Goal: Communication & Community: Answer question/provide support

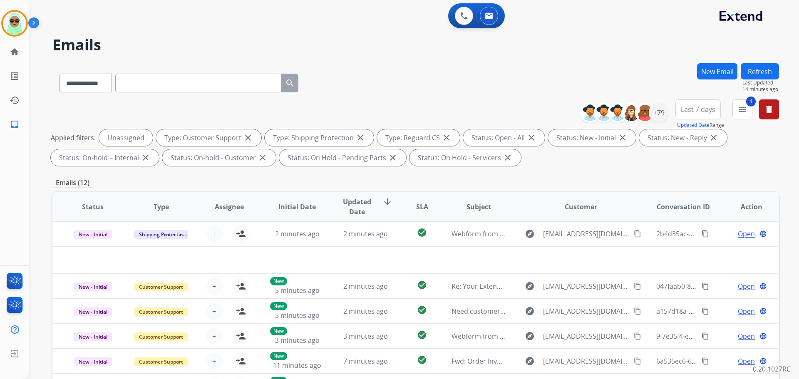
select select "**********"
click at [14, 22] on img at bounding box center [14, 23] width 23 height 23
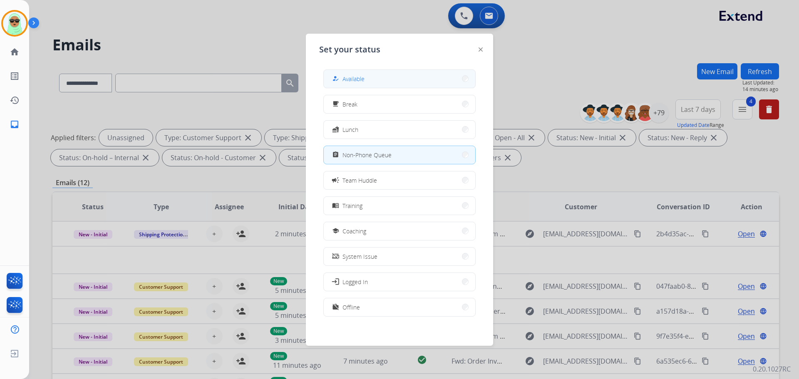
click at [393, 87] on button "how_to_reg Available" at bounding box center [399, 79] width 151 height 18
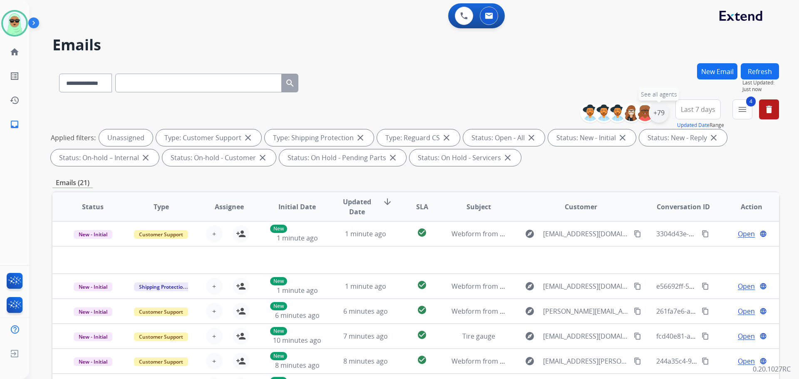
click at [659, 112] on div "+79" at bounding box center [659, 113] width 20 height 20
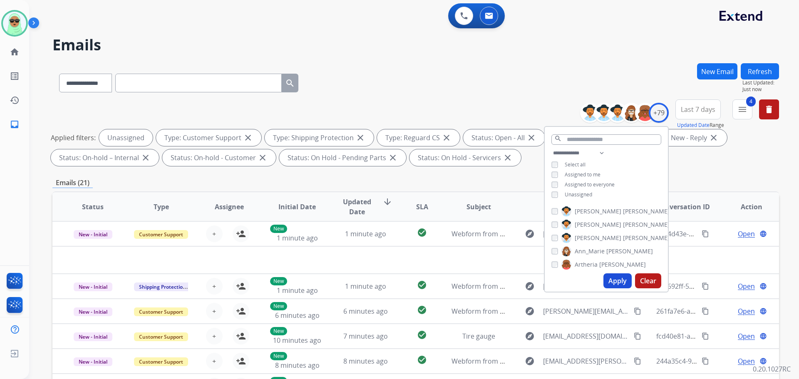
click at [572, 173] on span "Assigned to me" at bounding box center [583, 174] width 36 height 7
drag, startPoint x: 567, startPoint y: 195, endPoint x: 576, endPoint y: 216, distance: 23.5
click at [567, 195] on span "Unassigned" at bounding box center [578, 194] width 27 height 7
click at [604, 280] on button "Apply" at bounding box center [617, 280] width 28 height 15
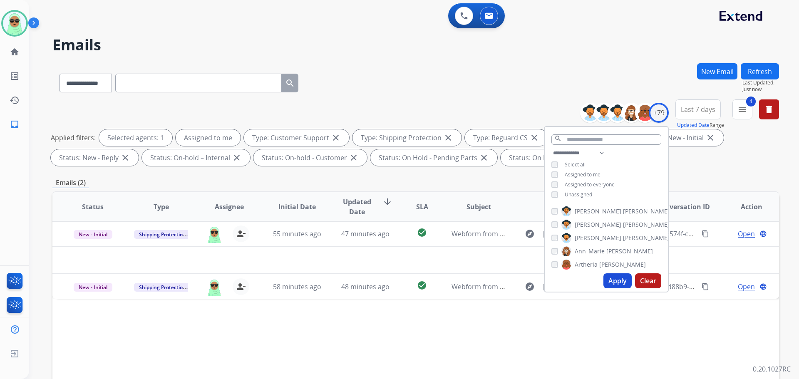
click at [441, 330] on div "Status Type Assignee Initial Date Updated Date arrow_downward SLA Subject Custo…" at bounding box center [415, 330] width 727 height 279
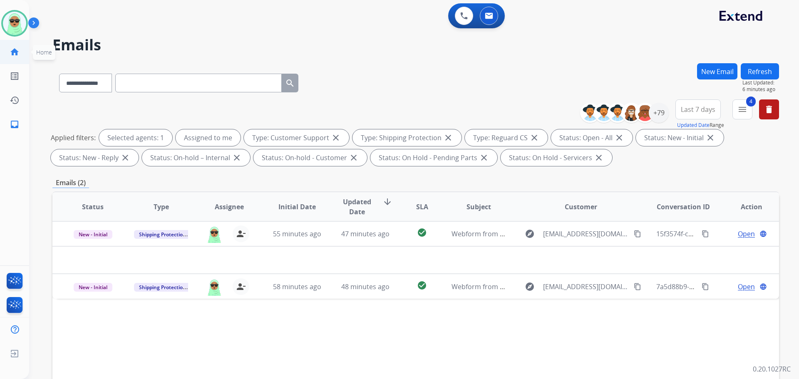
click at [10, 50] on mat-icon "home" at bounding box center [15, 52] width 10 height 10
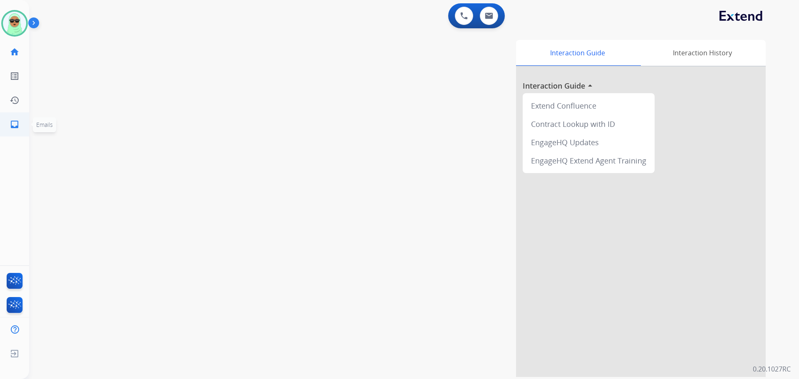
click at [17, 117] on link "inbox Emails" at bounding box center [14, 124] width 23 height 23
select select "**********"
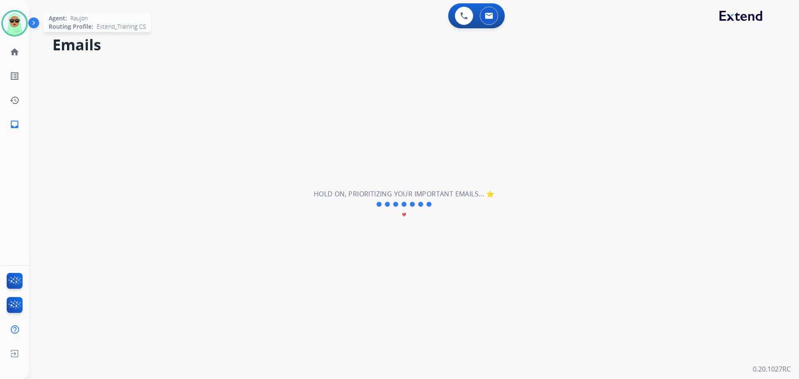
click at [16, 18] on img at bounding box center [14, 23] width 23 height 23
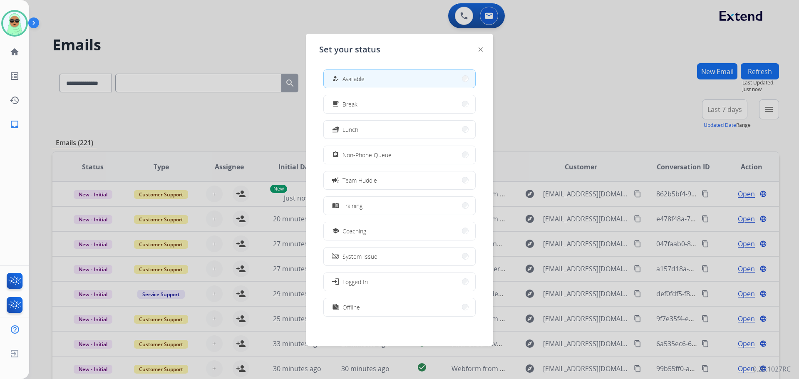
click at [387, 166] on div "how_to_reg Available free_breakfast Break fastfood Lunch assignment Non-Phone Q…" at bounding box center [399, 194] width 161 height 262
drag, startPoint x: 385, startPoint y: 160, endPoint x: 300, endPoint y: 139, distance: 86.7
click at [383, 160] on button "assignment Non-Phone Queue" at bounding box center [399, 155] width 151 height 18
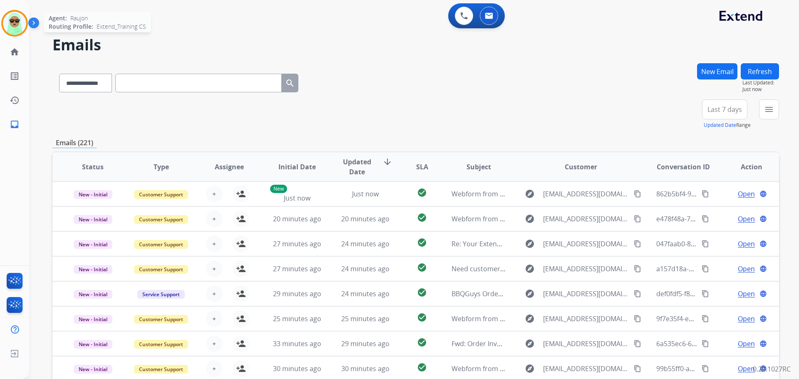
click at [13, 19] on img at bounding box center [14, 23] width 23 height 23
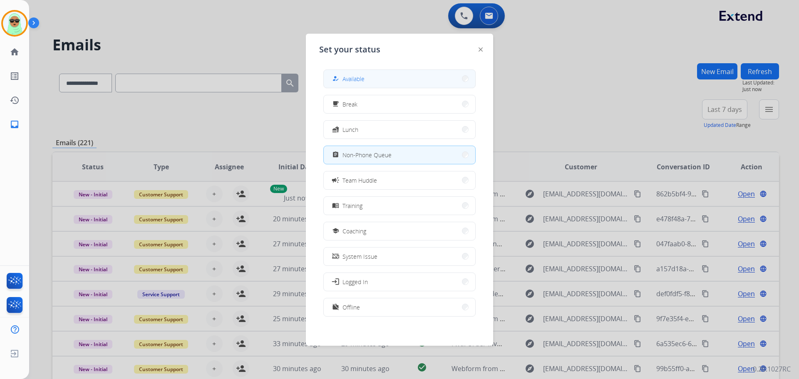
click at [370, 86] on button "how_to_reg Available" at bounding box center [399, 79] width 151 height 18
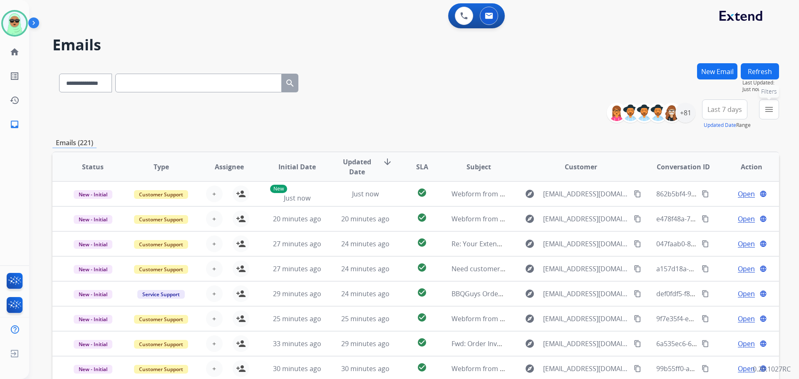
drag, startPoint x: 767, startPoint y: 108, endPoint x: 754, endPoint y: 111, distance: 12.8
click at [767, 109] on mat-icon "menu" at bounding box center [769, 109] width 10 height 10
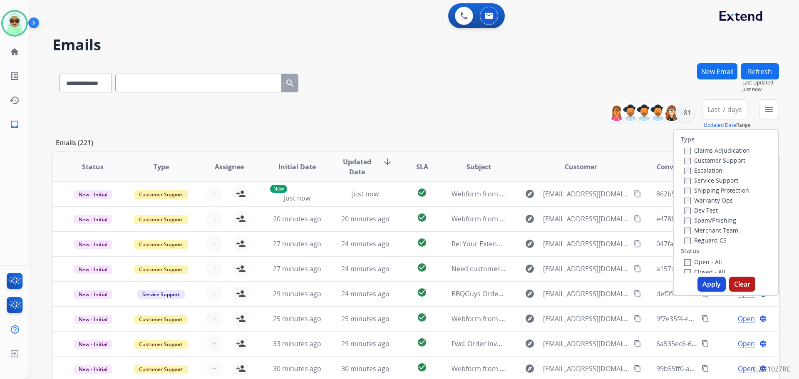
click at [715, 162] on label "Customer Support" at bounding box center [714, 160] width 61 height 8
drag, startPoint x: 707, startPoint y: 190, endPoint x: 708, endPoint y: 213, distance: 23.3
click at [707, 191] on label "Shipping Protection" at bounding box center [716, 190] width 65 height 8
click at [707, 238] on label "Reguard CS" at bounding box center [705, 240] width 42 height 8
drag, startPoint x: 705, startPoint y: 263, endPoint x: 707, endPoint y: 285, distance: 21.7
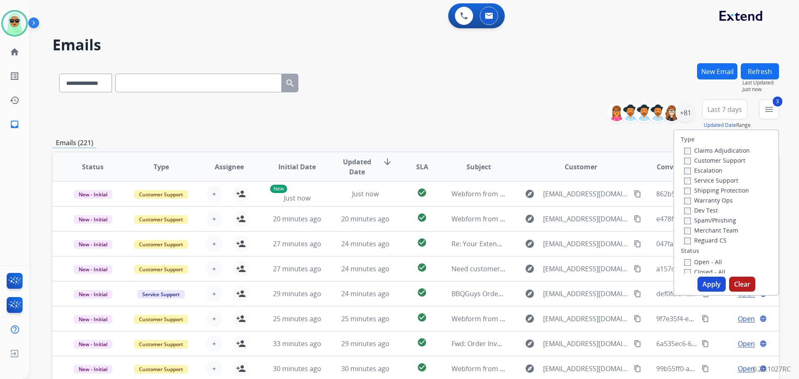
click at [705, 263] on label "Open - All" at bounding box center [703, 262] width 38 height 8
click at [707, 282] on button "Apply" at bounding box center [711, 284] width 28 height 15
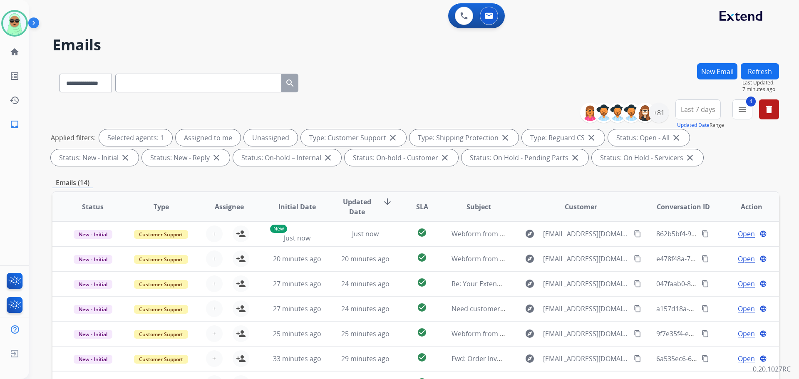
drag, startPoint x: 571, startPoint y: 170, endPoint x: 321, endPoint y: 62, distance: 272.7
click at [417, 69] on div "**********" at bounding box center [415, 81] width 727 height 36
click at [22, 20] on img at bounding box center [14, 23] width 23 height 23
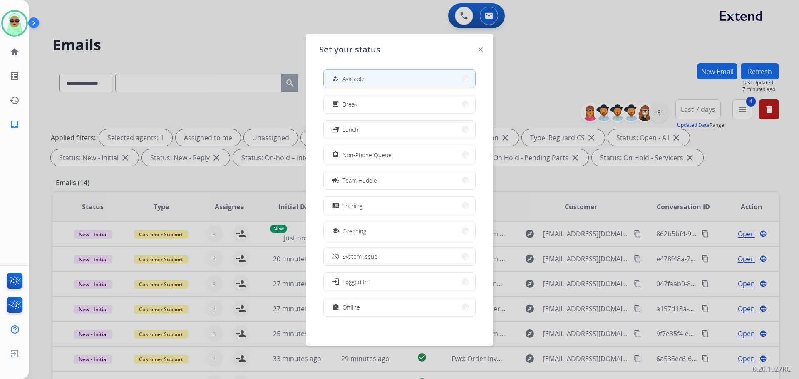
drag, startPoint x: 428, startPoint y: 157, endPoint x: 335, endPoint y: 135, distance: 95.7
click at [427, 156] on button "assignment Non-Phone Queue" at bounding box center [399, 155] width 151 height 18
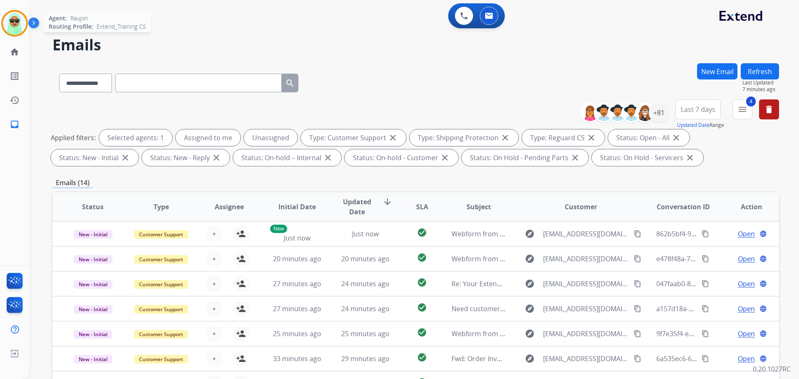
click at [22, 20] on img at bounding box center [14, 23] width 23 height 23
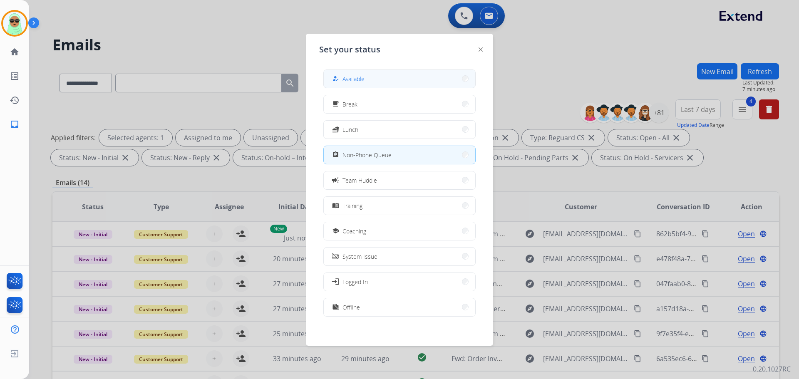
click at [390, 85] on button "how_to_reg Available" at bounding box center [399, 79] width 151 height 18
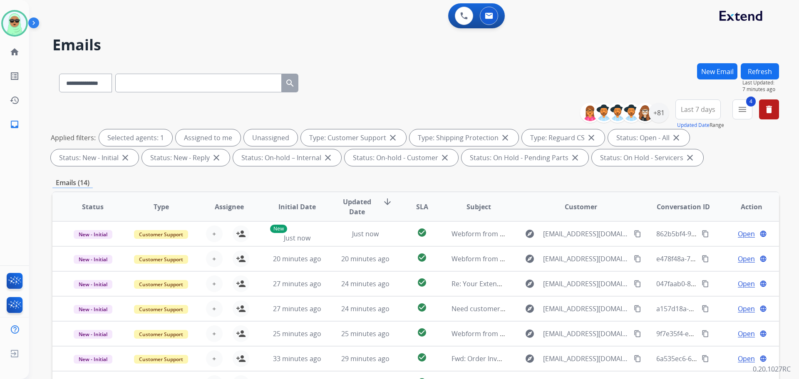
drag, startPoint x: 799, startPoint y: 280, endPoint x: 799, endPoint y: 285, distance: 4.6
click at [799, 284] on div "**********" at bounding box center [414, 189] width 770 height 379
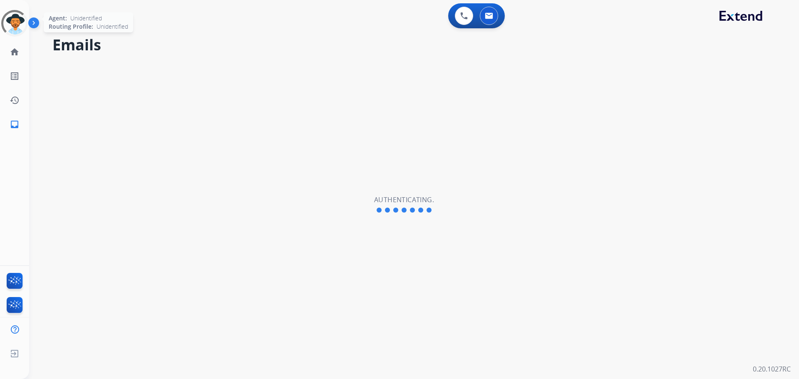
click at [12, 34] on div at bounding box center [14, 23] width 37 height 37
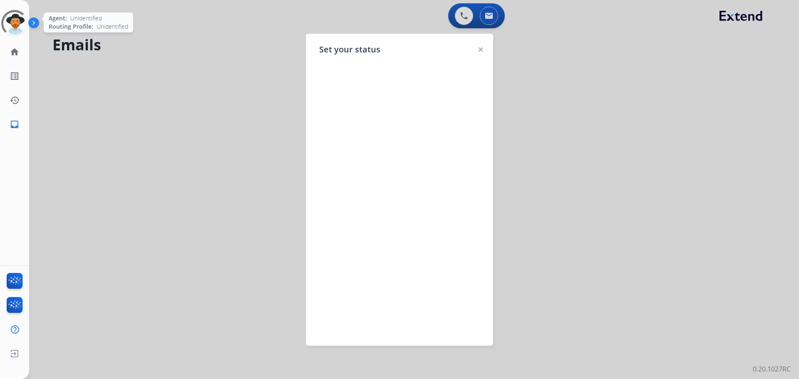
click at [15, 24] on div at bounding box center [14, 23] width 37 height 37
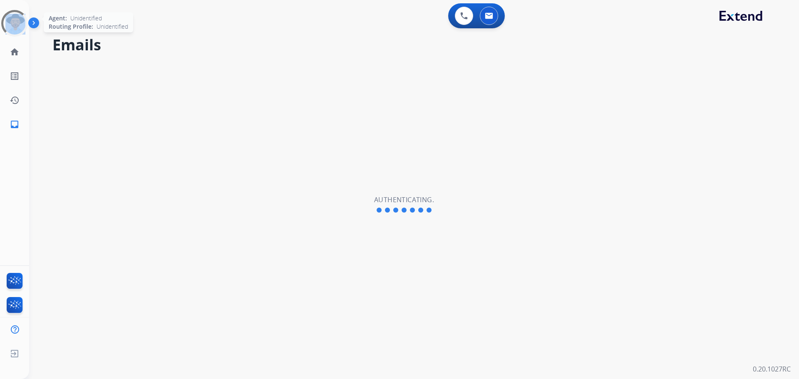
click at [15, 23] on div at bounding box center [15, 23] width 36 height 36
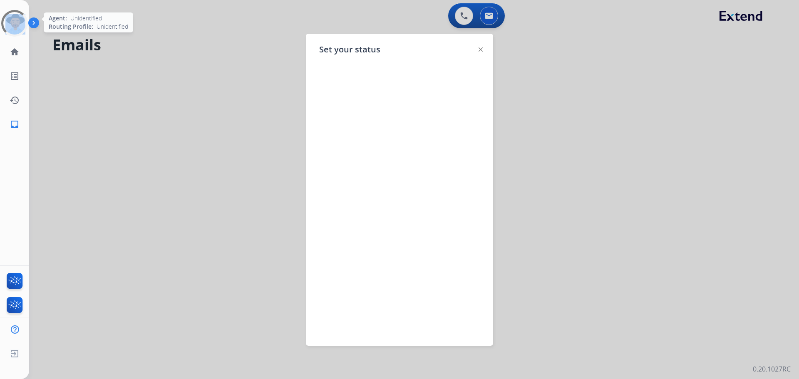
click at [15, 23] on div at bounding box center [14, 23] width 37 height 37
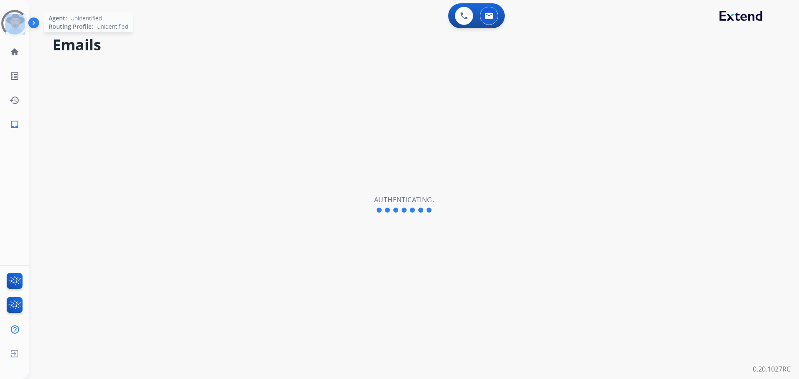
click at [15, 23] on div at bounding box center [14, 23] width 37 height 37
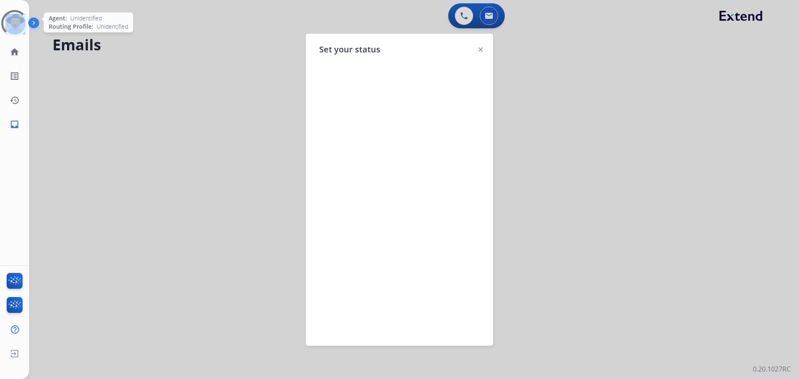
click at [15, 23] on div at bounding box center [14, 23] width 31 height 31
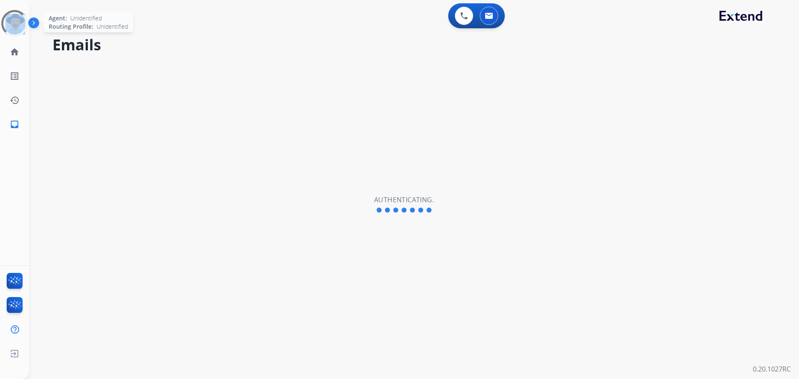
click at [15, 23] on div at bounding box center [14, 23] width 37 height 37
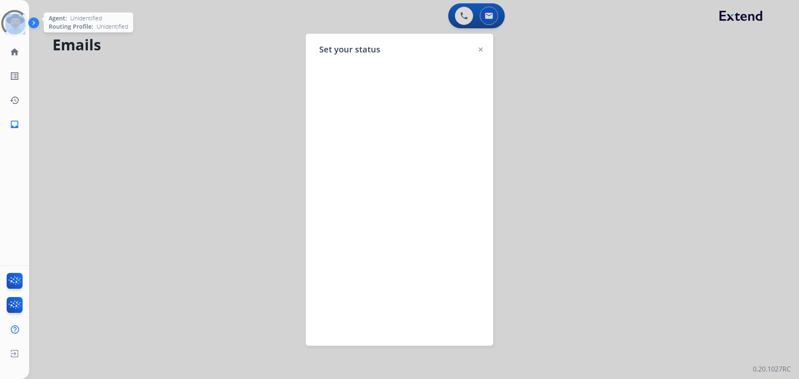
click at [15, 23] on div at bounding box center [14, 23] width 35 height 35
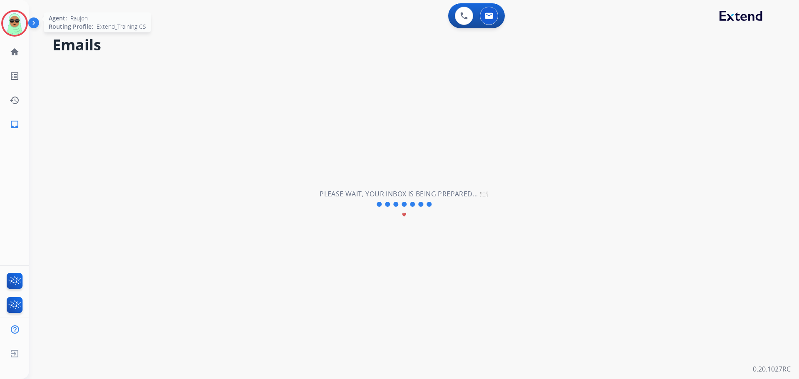
click at [15, 23] on img at bounding box center [14, 23] width 23 height 23
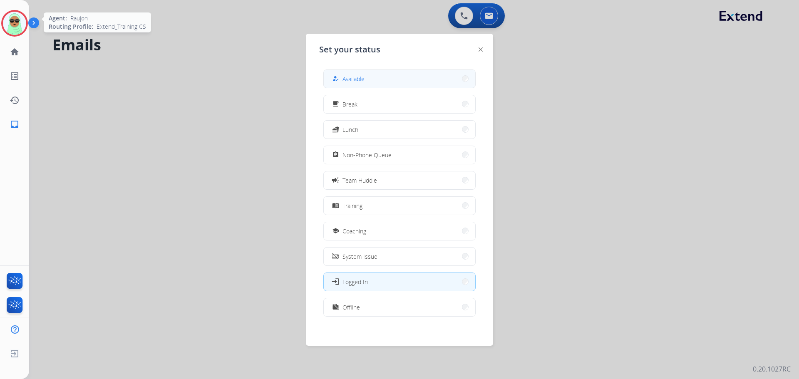
click at [379, 75] on button "how_to_reg Available" at bounding box center [399, 79] width 151 height 18
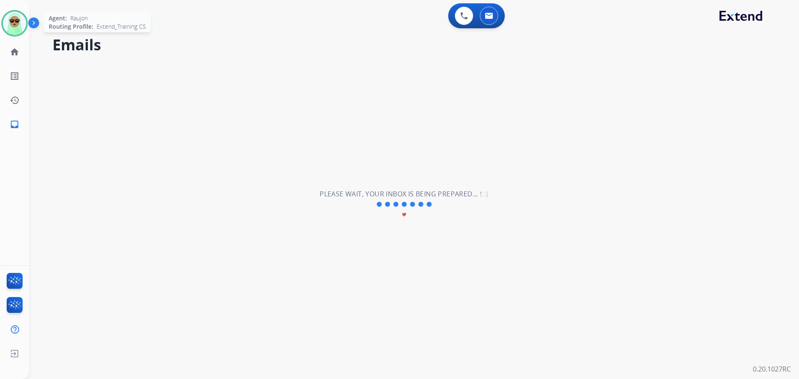
click at [574, 114] on div "**********" at bounding box center [404, 204] width 750 height 349
click at [104, 109] on div "**********" at bounding box center [404, 204] width 750 height 349
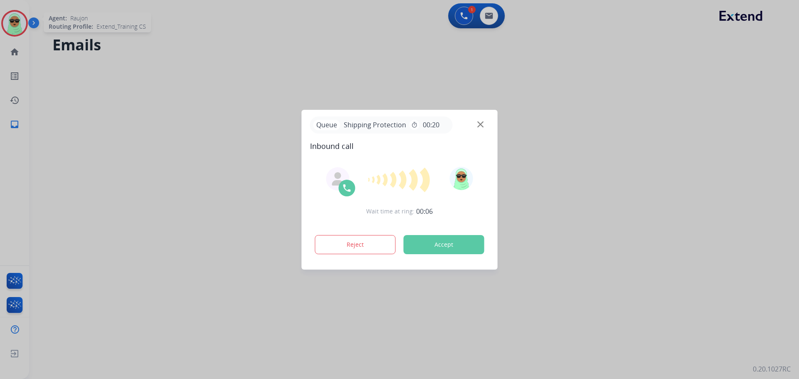
drag, startPoint x: 483, startPoint y: 114, endPoint x: 483, endPoint y: 119, distance: 5.0
click at [483, 115] on div "Queue Shipping Protection timer 00:20 Inbound call Wait time at ring: 00:06 Rej…" at bounding box center [400, 190] width 196 height 160
drag, startPoint x: 483, startPoint y: 119, endPoint x: 481, endPoint y: 126, distance: 6.7
click at [482, 122] on div "Queue Shipping Protection timer 00:20" at bounding box center [399, 125] width 179 height 17
click at [481, 126] on img at bounding box center [480, 124] width 6 height 6
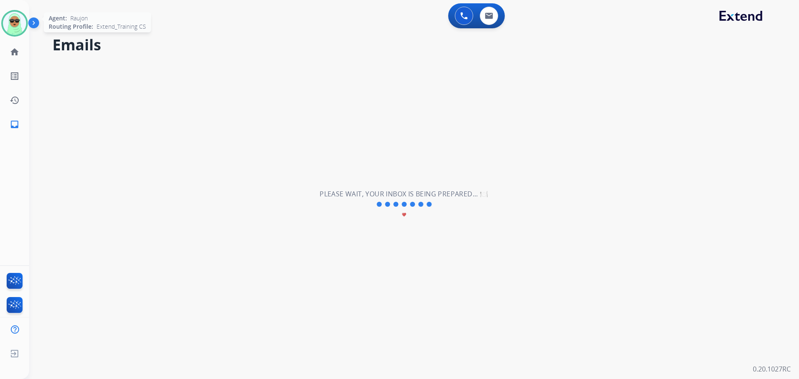
click at [573, 132] on div "**********" at bounding box center [404, 204] width 750 height 349
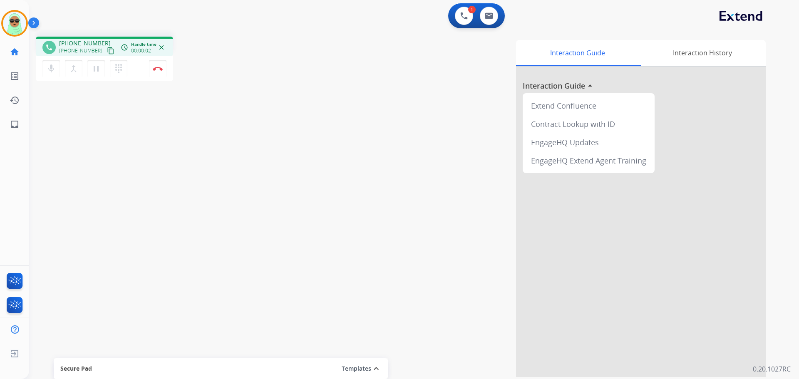
click at [107, 50] on mat-icon "content_copy" at bounding box center [110, 50] width 7 height 7
click at [162, 74] on button "Disconnect" at bounding box center [157, 68] width 17 height 17
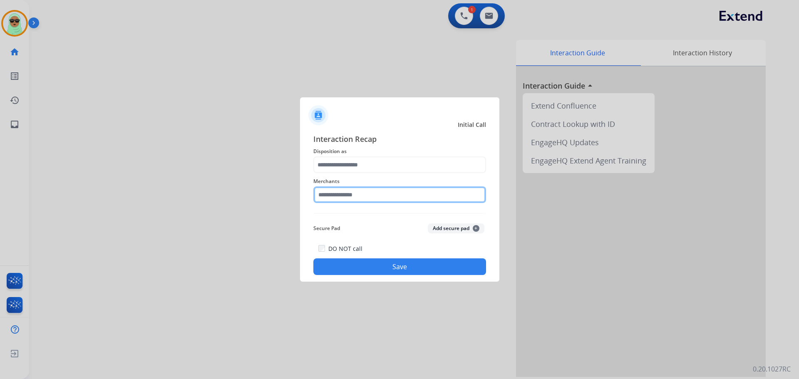
click at [385, 191] on input "text" at bounding box center [399, 194] width 173 height 17
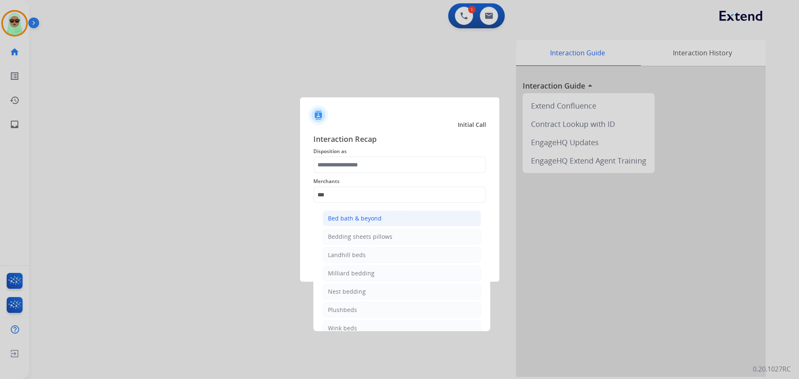
drag, startPoint x: 357, startPoint y: 214, endPoint x: 357, endPoint y: 184, distance: 30.8
click at [357, 213] on li "Bed bath & beyond" at bounding box center [402, 219] width 159 height 16
type input "**********"
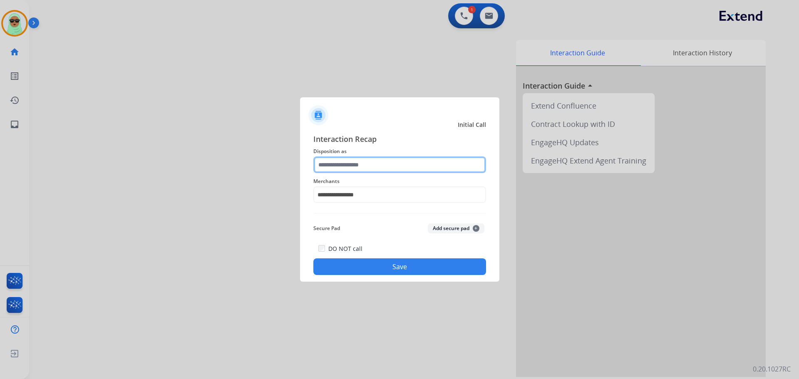
click at [349, 169] on input "text" at bounding box center [399, 164] width 173 height 17
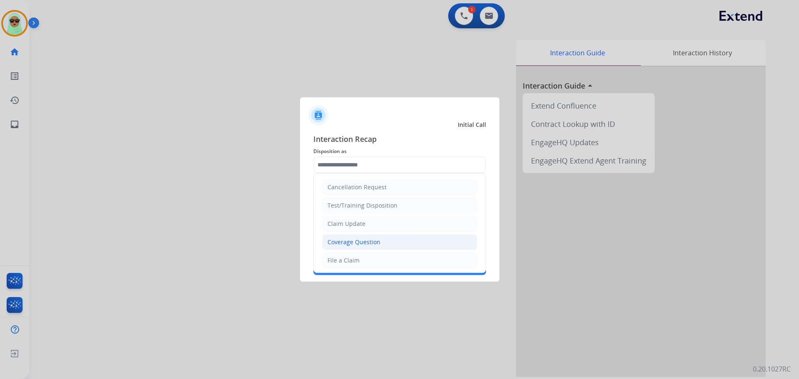
click at [333, 243] on div "Coverage Question" at bounding box center [354, 242] width 53 height 8
type input "**********"
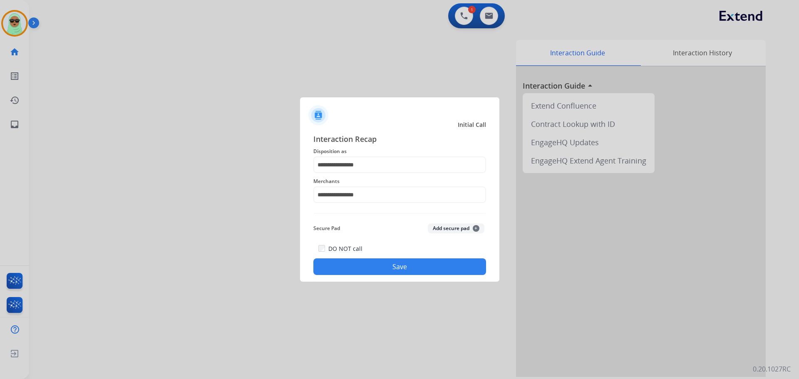
click at [385, 261] on button "Save" at bounding box center [399, 266] width 173 height 17
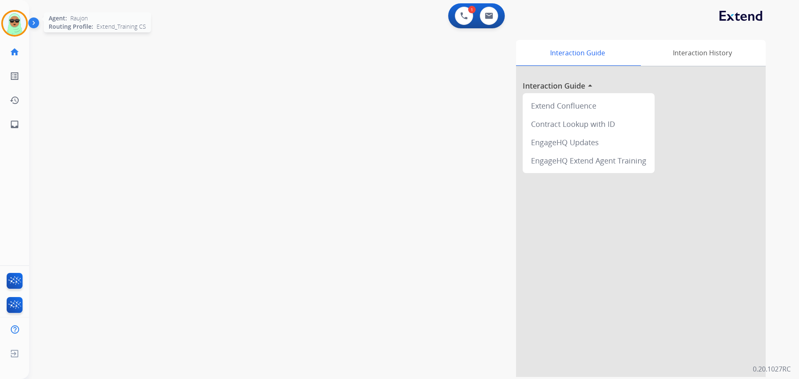
click at [5, 19] on img at bounding box center [14, 23] width 23 height 23
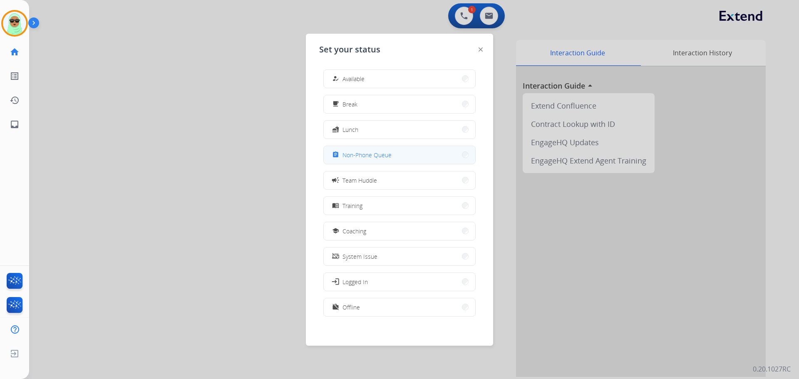
click at [381, 154] on span "Non-Phone Queue" at bounding box center [366, 155] width 49 height 9
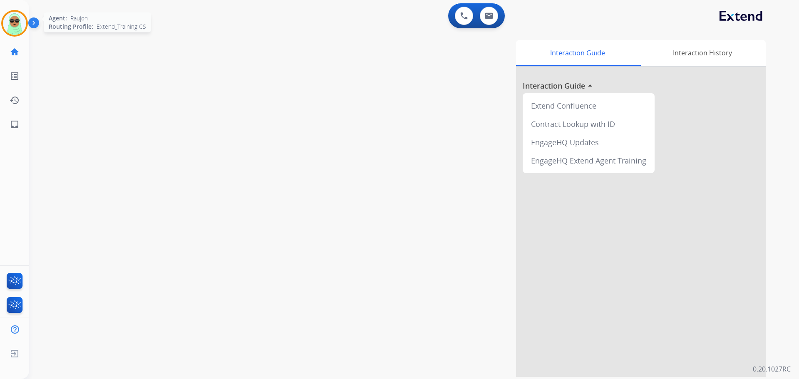
click at [20, 27] on img at bounding box center [14, 23] width 23 height 23
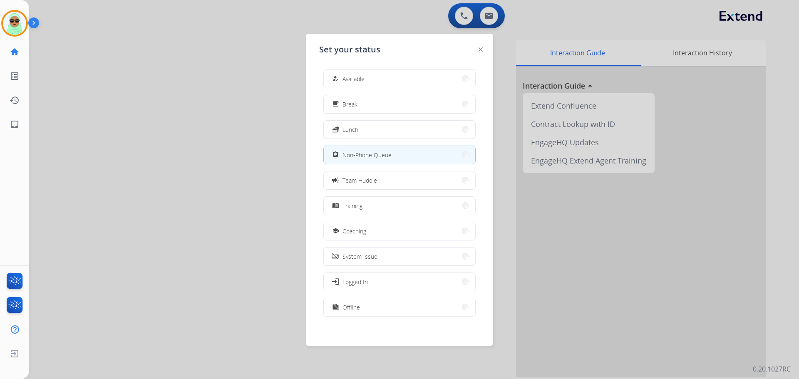
drag, startPoint x: 429, startPoint y: 79, endPoint x: 422, endPoint y: 82, distance: 7.8
click at [428, 80] on button "how_to_reg Available" at bounding box center [399, 79] width 151 height 18
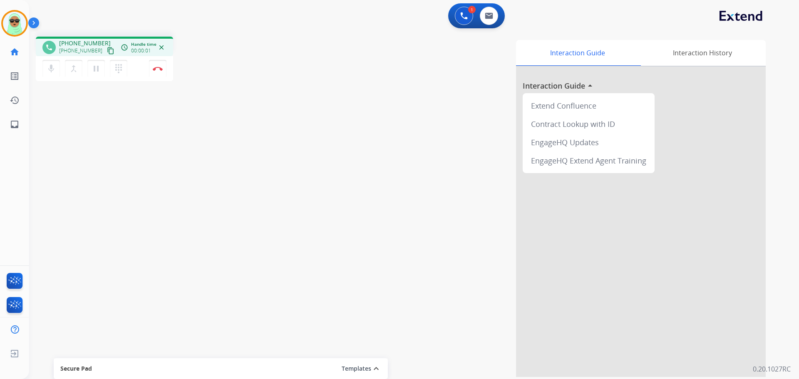
click at [109, 54] on div "phone +12519874431 +12519874431 content_copy access_time Call metrics Queue 00:…" at bounding box center [104, 47] width 137 height 20
click at [107, 54] on mat-icon "content_copy" at bounding box center [110, 50] width 7 height 7
drag, startPoint x: 447, startPoint y: 18, endPoint x: 464, endPoint y: 18, distance: 16.2
click at [458, 18] on div "1 Voice Interactions 0 Email Interactions" at bounding box center [409, 16] width 740 height 27
click at [463, 19] on img at bounding box center [463, 15] width 7 height 7
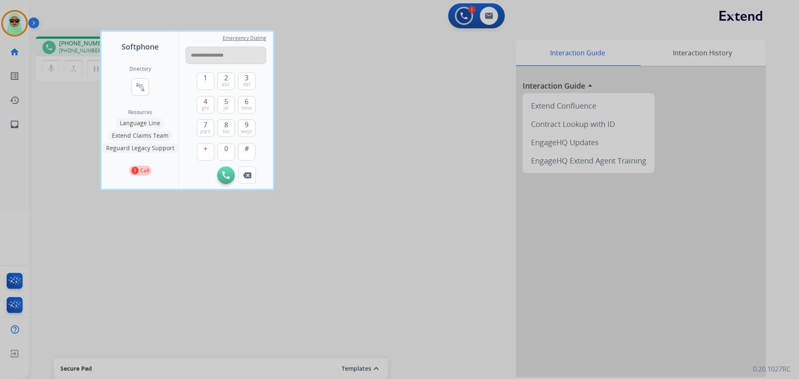
click at [219, 57] on input "**********" at bounding box center [226, 55] width 81 height 17
click at [197, 54] on input "**********" at bounding box center [226, 55] width 81 height 17
type input "**********"
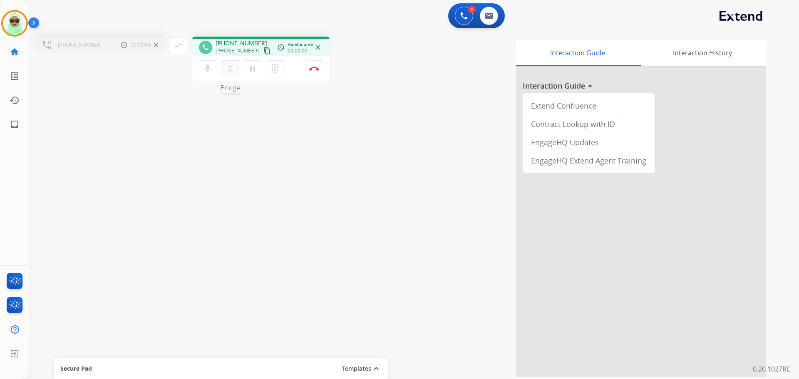
click at [233, 70] on mat-icon "merge_type" at bounding box center [230, 69] width 10 height 10
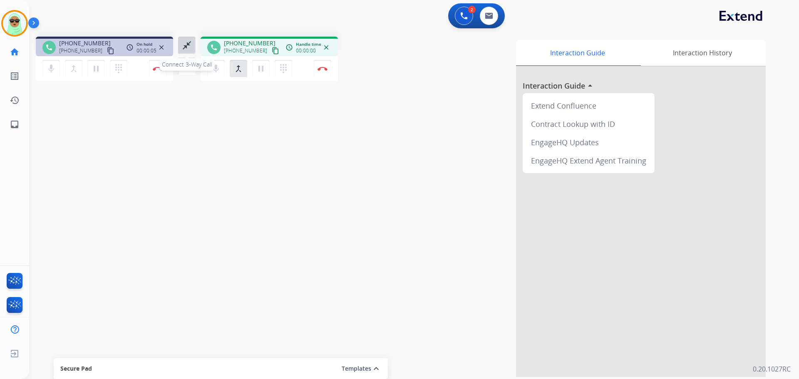
click at [181, 51] on button "close_fullscreen Connect 3-Way Call" at bounding box center [186, 45] width 17 height 17
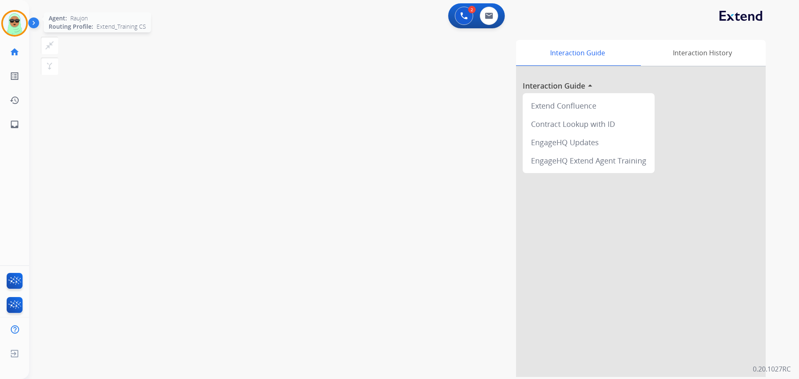
drag, startPoint x: 6, startPoint y: 17, endPoint x: 15, endPoint y: 33, distance: 18.1
click at [6, 18] on img at bounding box center [14, 23] width 23 height 23
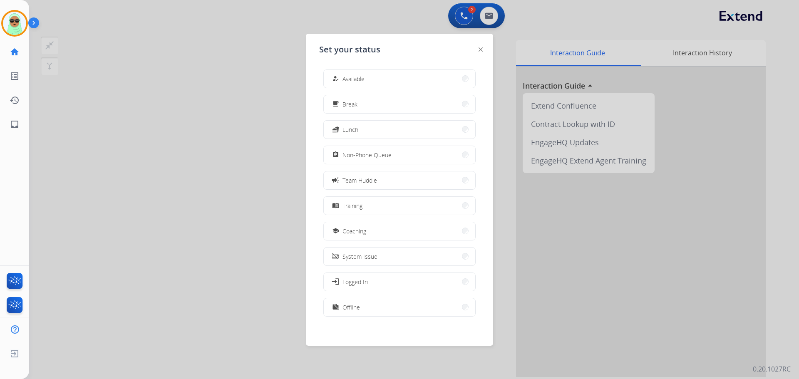
click at [433, 92] on div "how_to_reg Available free_breakfast Break fastfood Lunch assignment Non-Phone Q…" at bounding box center [399, 194] width 161 height 262
click at [433, 86] on button "how_to_reg Available" at bounding box center [399, 79] width 151 height 18
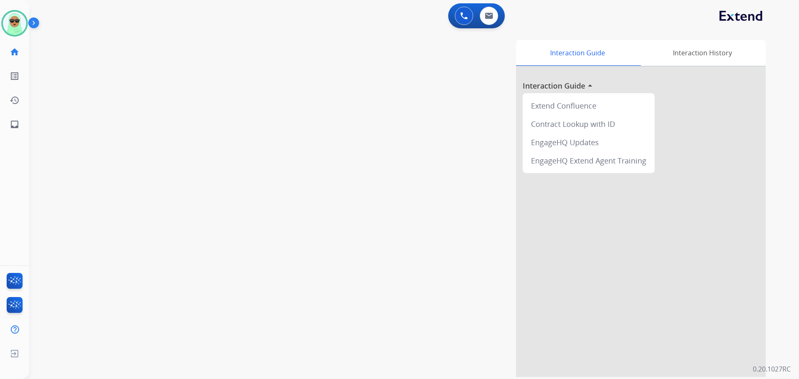
drag, startPoint x: 91, startPoint y: 87, endPoint x: 44, endPoint y: 52, distance: 58.8
click at [91, 85] on div "swap_horiz Break voice bridge close_fullscreen Connect 3-Way Call merge_type Se…" at bounding box center [404, 203] width 750 height 347
click at [5, 25] on img at bounding box center [14, 23] width 23 height 23
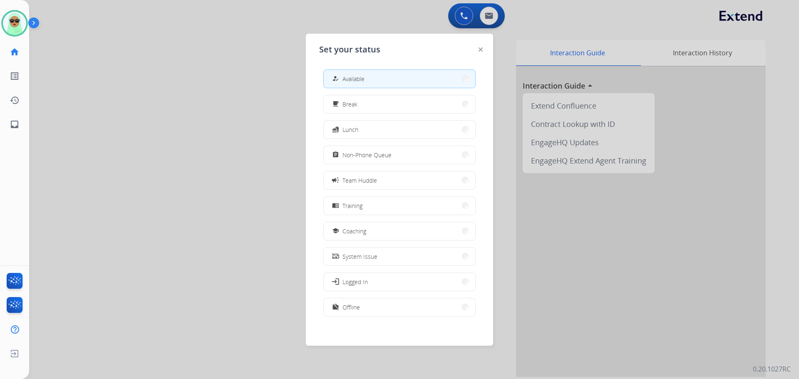
drag, startPoint x: 434, startPoint y: 161, endPoint x: 263, endPoint y: 122, distance: 175.9
click at [427, 161] on button "assignment Non-Phone Queue" at bounding box center [399, 155] width 151 height 18
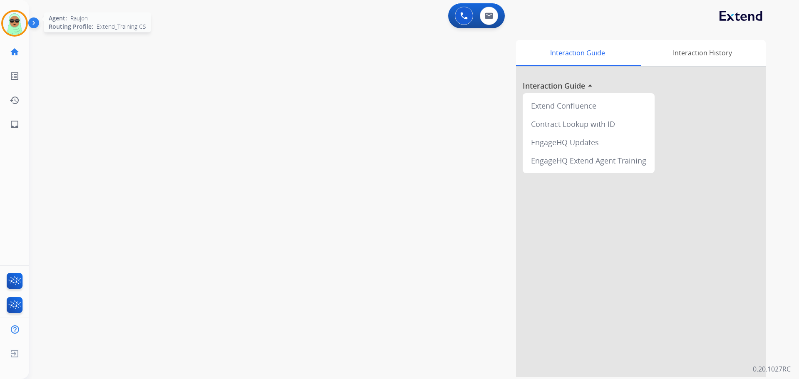
click at [17, 28] on img at bounding box center [14, 23] width 23 height 23
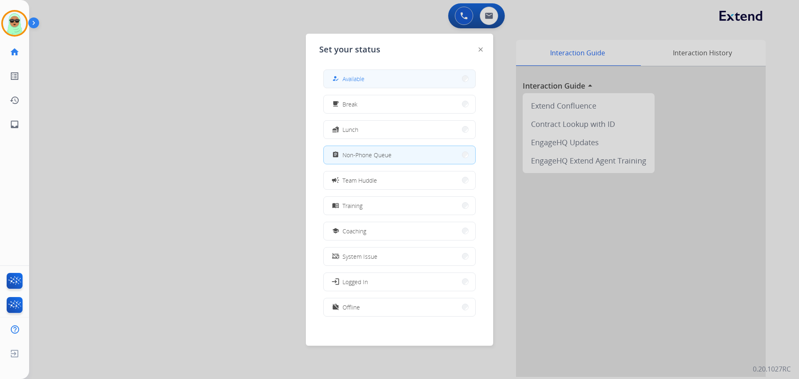
click at [427, 82] on button "how_to_reg Available" at bounding box center [399, 79] width 151 height 18
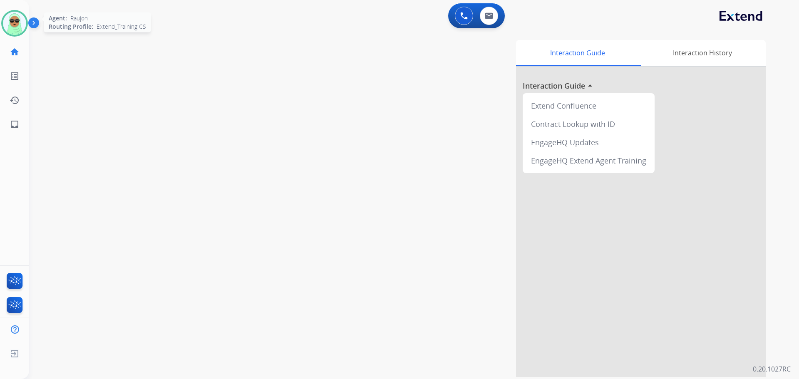
click at [18, 20] on img at bounding box center [14, 23] width 23 height 23
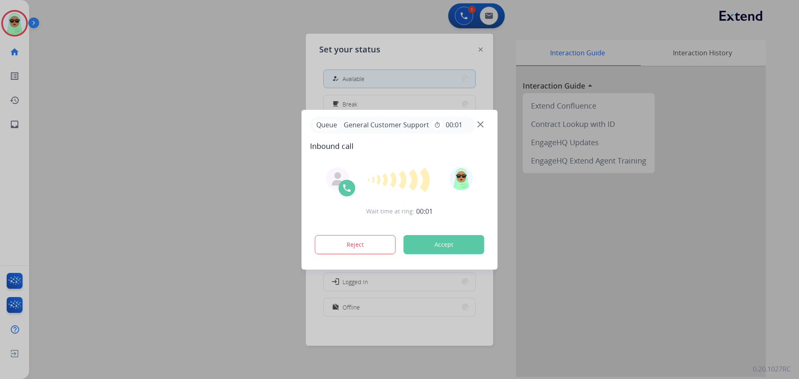
drag, startPoint x: 482, startPoint y: 111, endPoint x: 478, endPoint y: 123, distance: 12.5
click at [480, 115] on div "Queue General Customer Support timer 00:01 Inbound call Wait time at ring: 00:0…" at bounding box center [400, 190] width 196 height 160
click at [450, 243] on button "Accept" at bounding box center [444, 244] width 81 height 19
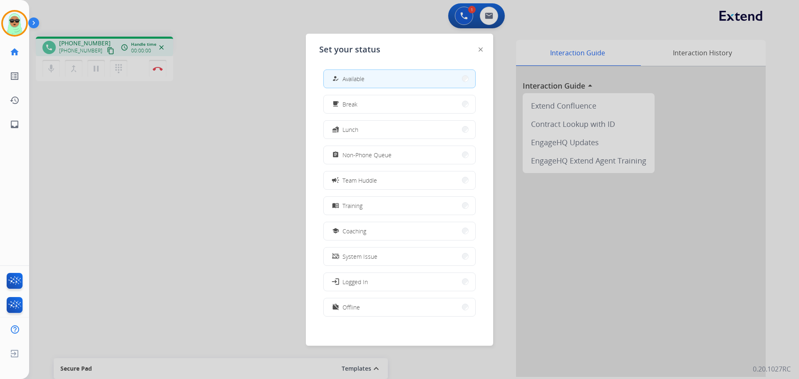
drag, startPoint x: 370, startPoint y: 43, endPoint x: 402, endPoint y: 40, distance: 32.2
click at [370, 42] on div "Set your status how_to_reg Available free_breakfast Break fastfood Lunch assign…" at bounding box center [399, 190] width 187 height 312
drag, startPoint x: 454, startPoint y: 19, endPoint x: 457, endPoint y: 17, distance: 4.3
click at [456, 17] on div at bounding box center [399, 189] width 799 height 379
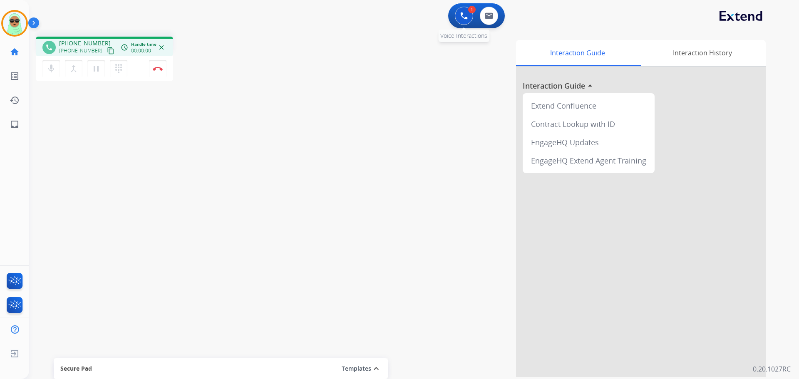
click at [466, 13] on img at bounding box center [463, 15] width 7 height 7
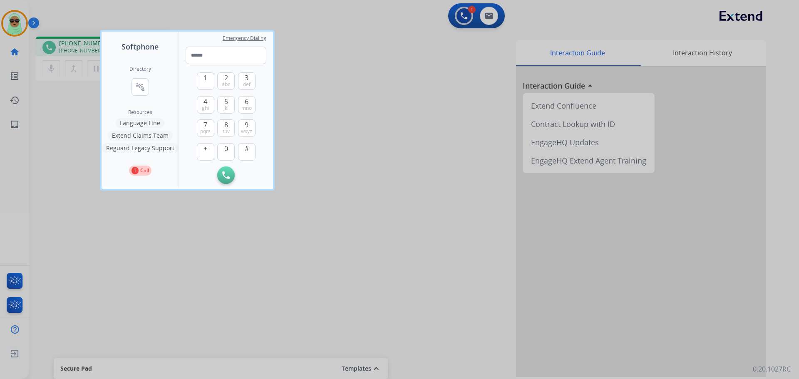
click at [148, 146] on button "Reguard Legacy Support" at bounding box center [140, 148] width 77 height 10
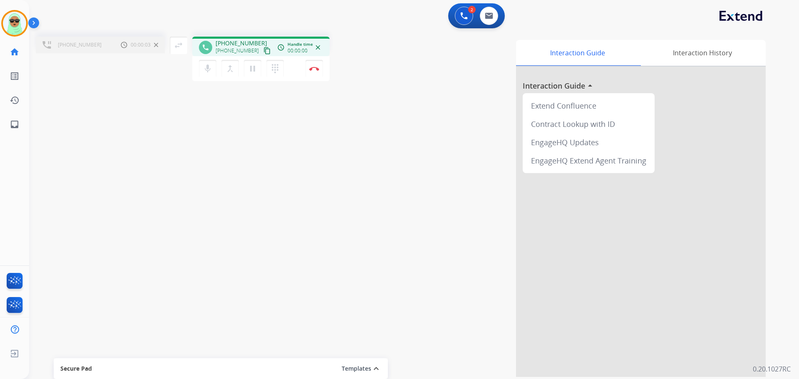
drag, startPoint x: 227, startPoint y: 73, endPoint x: 200, endPoint y: 59, distance: 30.0
click at [225, 70] on mat-icon "merge_type" at bounding box center [230, 69] width 10 height 10
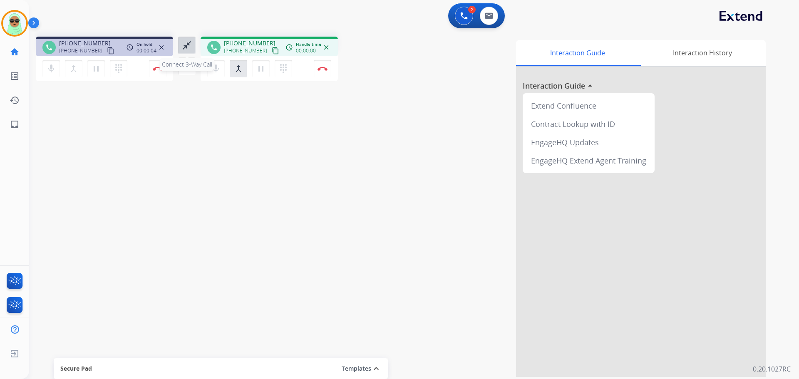
click at [179, 46] on button "close_fullscreen Connect 3-Way Call" at bounding box center [186, 45] width 17 height 17
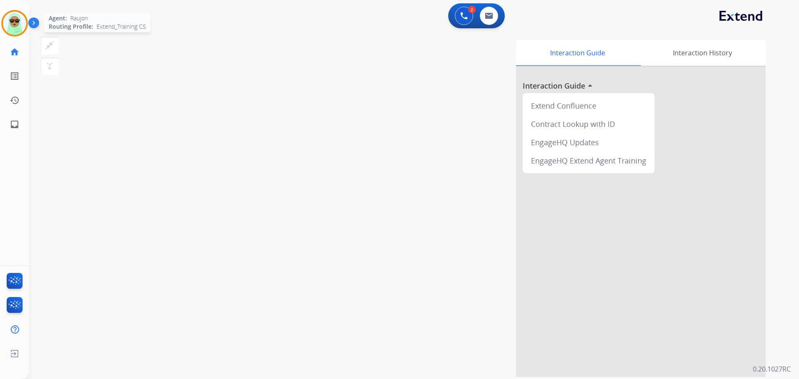
click at [2, 25] on div at bounding box center [14, 23] width 27 height 27
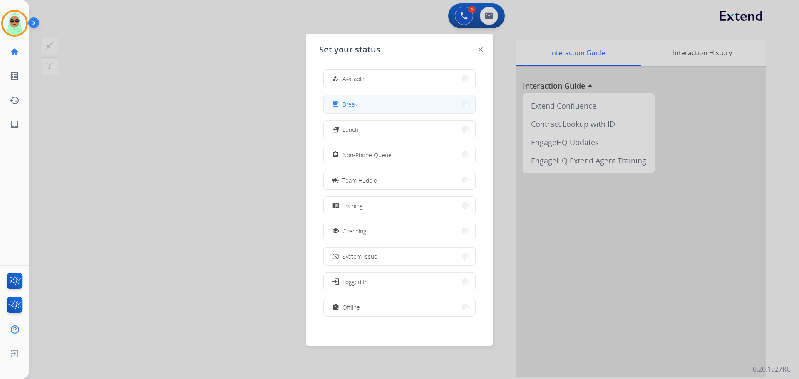
click at [385, 108] on button "free_breakfast Break" at bounding box center [399, 104] width 151 height 18
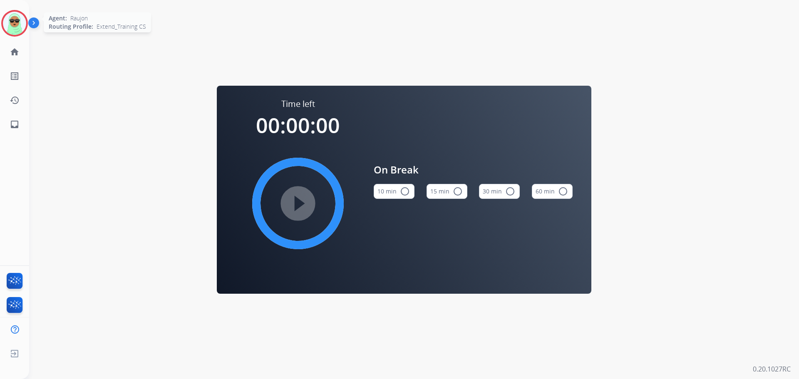
click at [16, 19] on img at bounding box center [14, 23] width 23 height 23
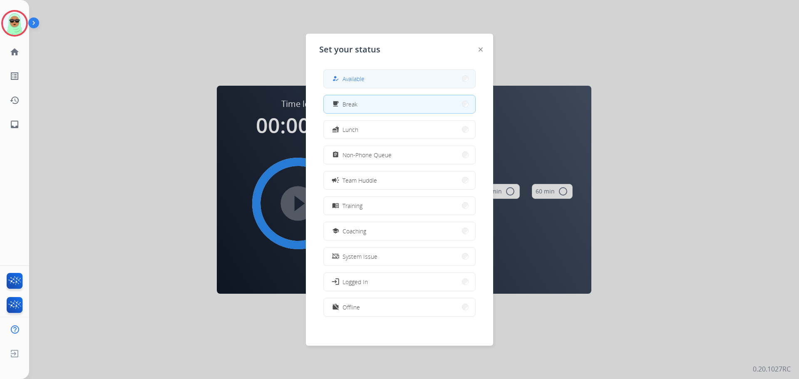
click at [357, 85] on button "how_to_reg Available" at bounding box center [399, 79] width 151 height 18
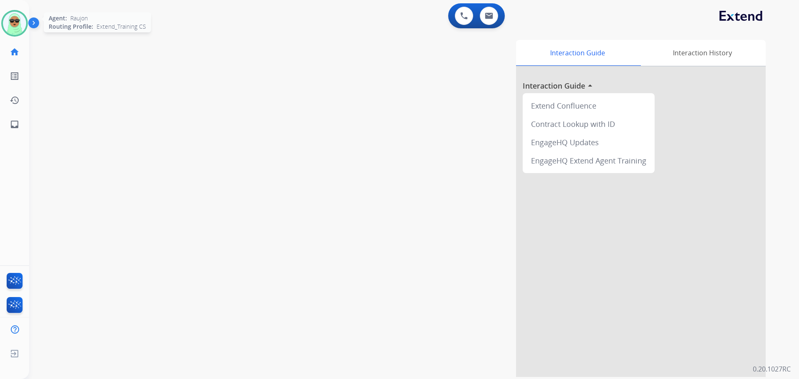
click at [17, 22] on img at bounding box center [14, 23] width 23 height 23
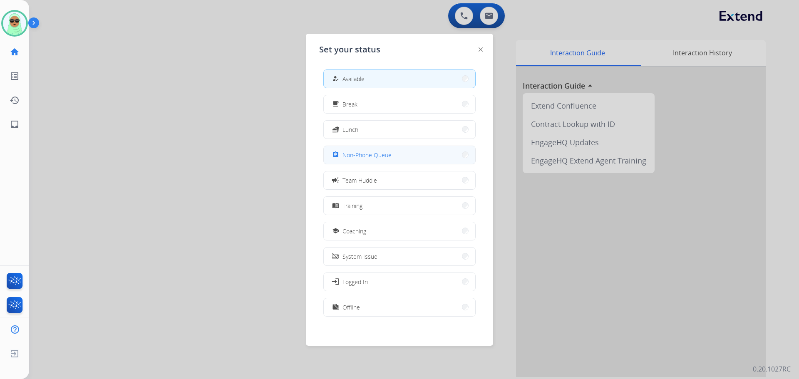
click at [404, 158] on button "assignment Non-Phone Queue" at bounding box center [399, 155] width 151 height 18
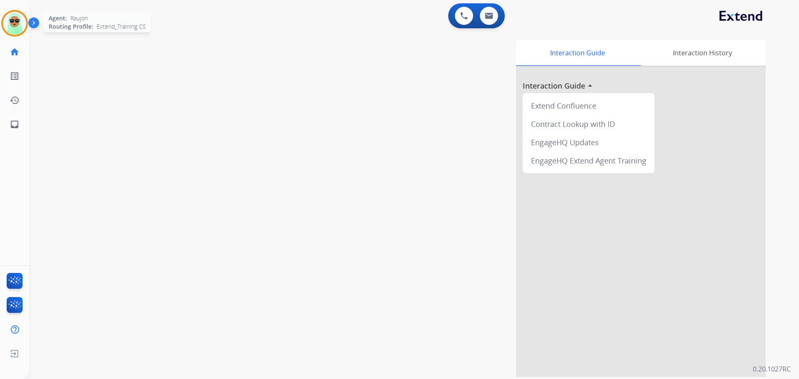
click at [20, 30] on img at bounding box center [14, 23] width 23 height 23
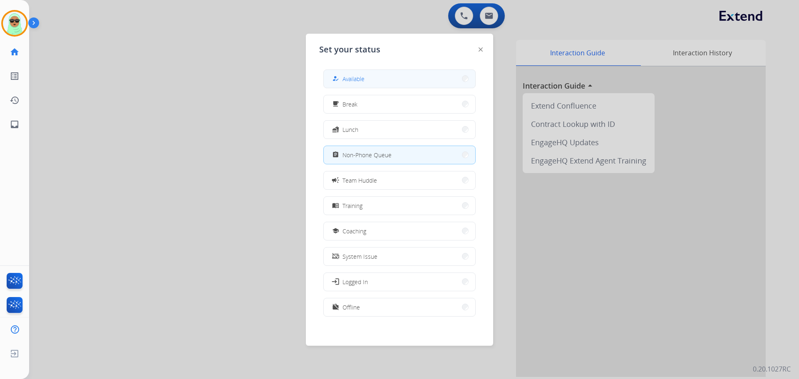
click at [370, 71] on button "how_to_reg Available" at bounding box center [399, 79] width 151 height 18
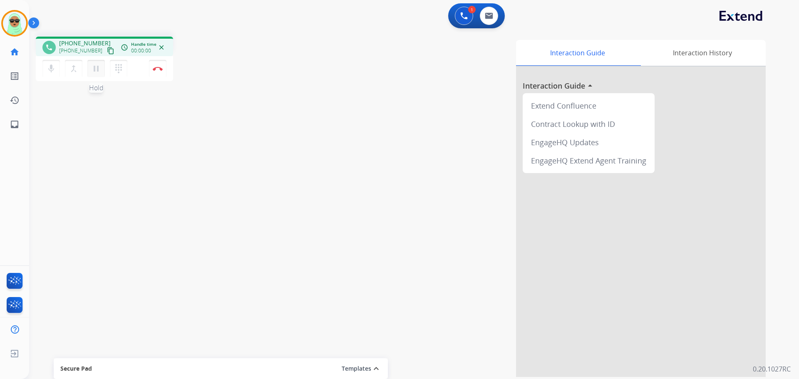
drag, startPoint x: 82, startPoint y: 104, endPoint x: 92, endPoint y: 65, distance: 40.4
click at [87, 92] on div "phone +14692582814 +14692582814 content_copy access_time Call metrics Queue 00:…" at bounding box center [404, 203] width 750 height 347
click at [107, 54] on mat-icon "content_copy" at bounding box center [110, 50] width 7 height 7
click at [96, 69] on mat-icon "pause" at bounding box center [96, 69] width 10 height 10
click at [103, 72] on button "play_arrow Hold" at bounding box center [95, 68] width 17 height 17
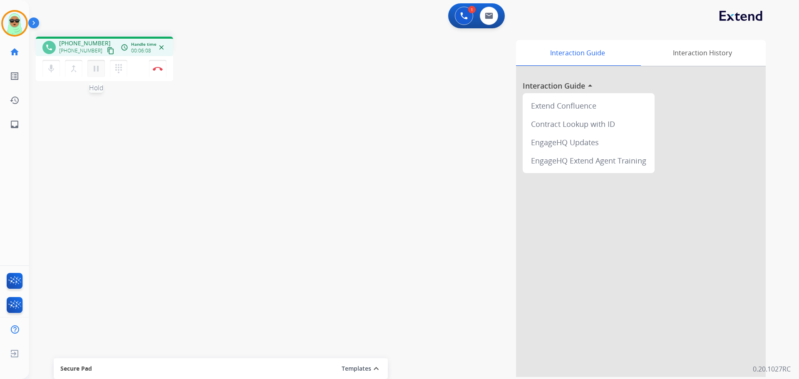
click at [100, 72] on mat-icon "pause" at bounding box center [96, 69] width 10 height 10
click at [100, 72] on mat-icon "play_arrow" at bounding box center [96, 69] width 10 height 10
click at [47, 71] on mat-icon "mic" at bounding box center [51, 69] width 10 height 10
drag, startPoint x: 66, startPoint y: 178, endPoint x: 61, endPoint y: 147, distance: 31.2
click at [66, 178] on div "phone +14692582814 +14692582814 content_copy access_time Call metrics Queue 00:…" at bounding box center [404, 203] width 750 height 347
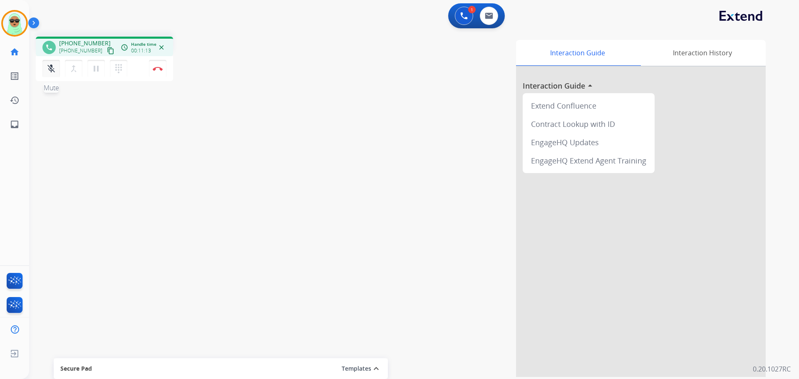
click at [55, 72] on mat-icon "mic_off" at bounding box center [51, 69] width 10 height 10
drag, startPoint x: 327, startPoint y: 72, endPoint x: 322, endPoint y: 72, distance: 4.6
click at [327, 72] on div "Interaction Guide Interaction History Interaction Guide arrow_drop_up Extend Co…" at bounding box center [520, 208] width 490 height 337
click at [52, 73] on mat-icon "mic" at bounding box center [51, 69] width 10 height 10
click at [483, 18] on button at bounding box center [489, 16] width 18 height 18
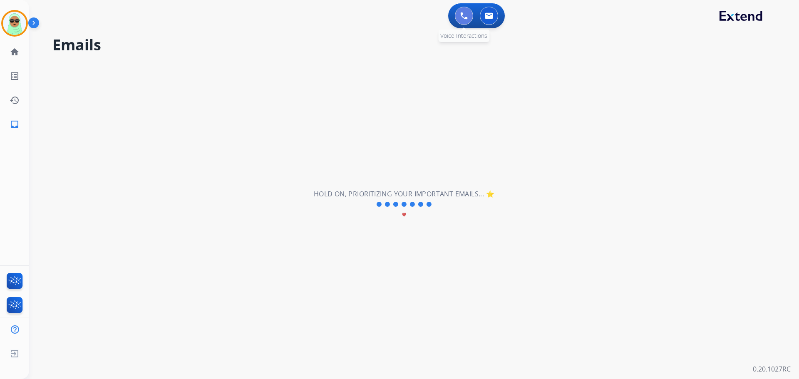
click at [459, 15] on button at bounding box center [464, 16] width 18 height 18
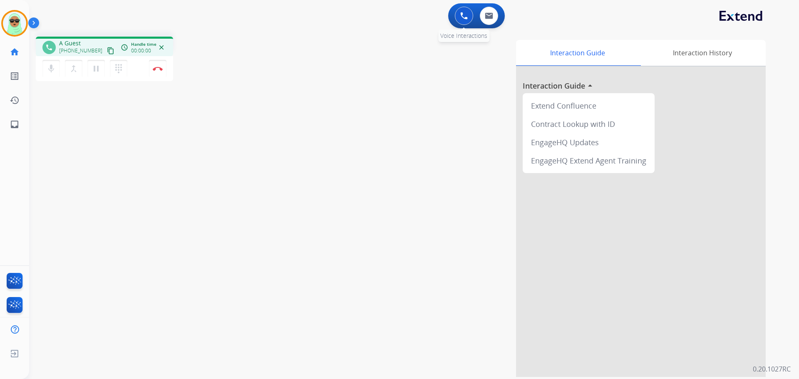
click at [459, 15] on button at bounding box center [464, 16] width 18 height 18
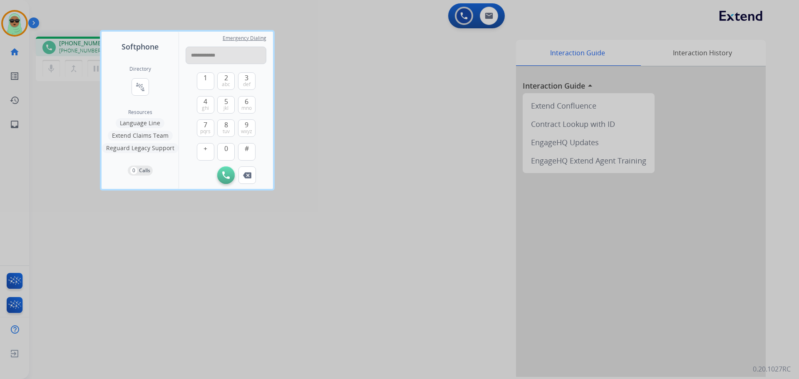
click at [213, 59] on input "**********" at bounding box center [226, 55] width 81 height 17
type input "**********"
click at [225, 171] on button "Initiate Call" at bounding box center [225, 174] width 17 height 17
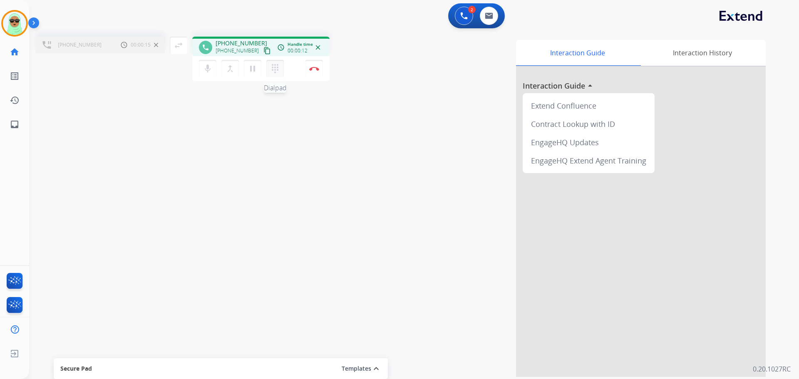
click at [273, 71] on mat-icon "dialpad" at bounding box center [275, 69] width 10 height 10
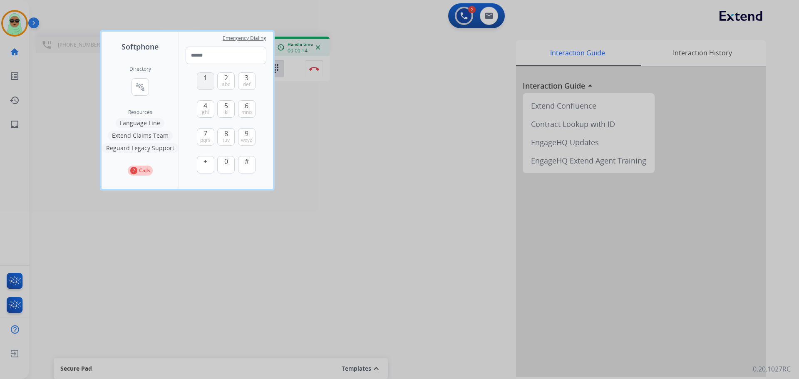
click at [207, 84] on button "1" at bounding box center [205, 80] width 17 height 17
type input "*"
click at [356, 153] on div at bounding box center [399, 189] width 799 height 379
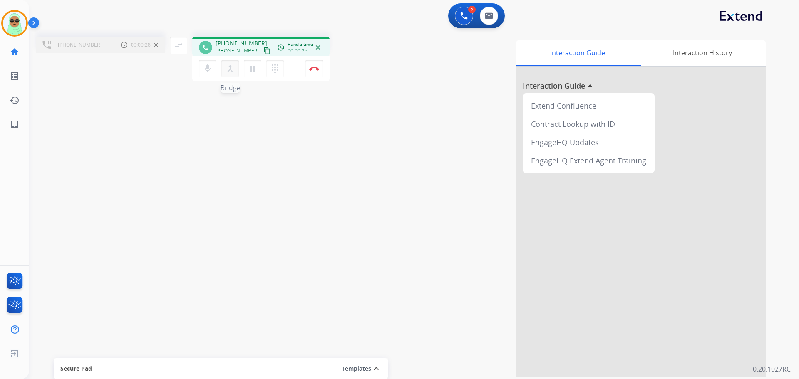
click at [227, 71] on mat-icon "merge_type" at bounding box center [230, 69] width 10 height 10
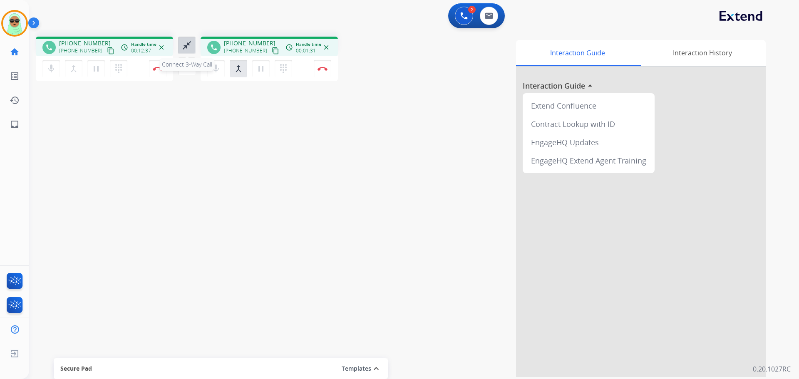
drag, startPoint x: 188, startPoint y: 48, endPoint x: 194, endPoint y: 48, distance: 5.4
click at [188, 48] on mat-icon "close_fullscreen" at bounding box center [187, 45] width 10 height 10
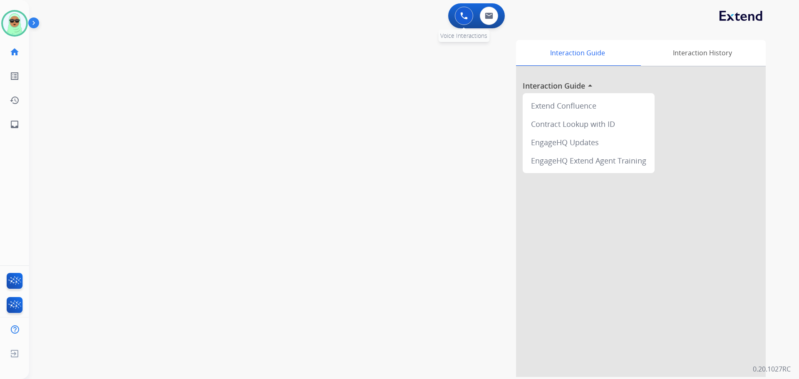
click at [465, 13] on img at bounding box center [463, 15] width 7 height 7
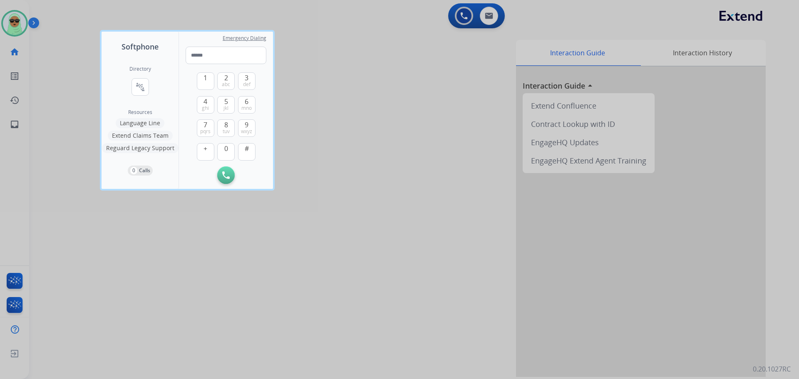
click at [127, 131] on button "Extend Claims Team" at bounding box center [140, 136] width 65 height 10
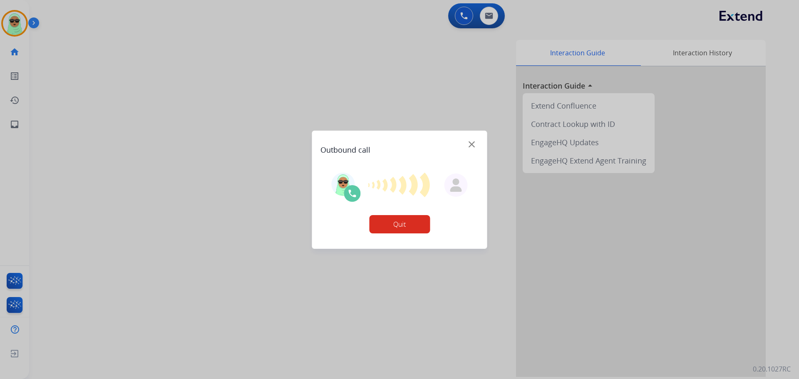
click at [470, 145] on img at bounding box center [472, 144] width 6 height 6
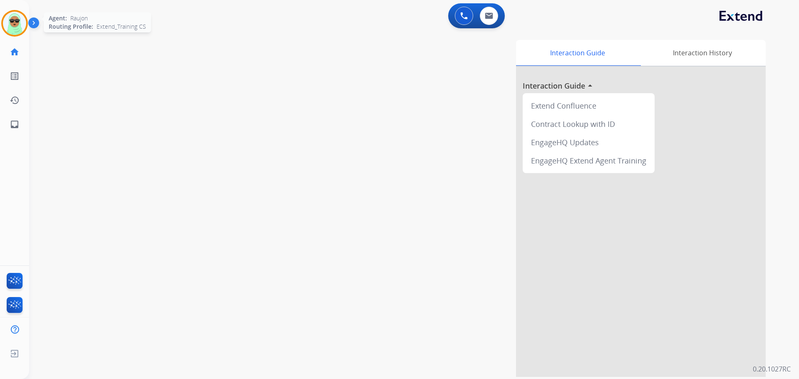
click at [14, 22] on img at bounding box center [14, 23] width 23 height 23
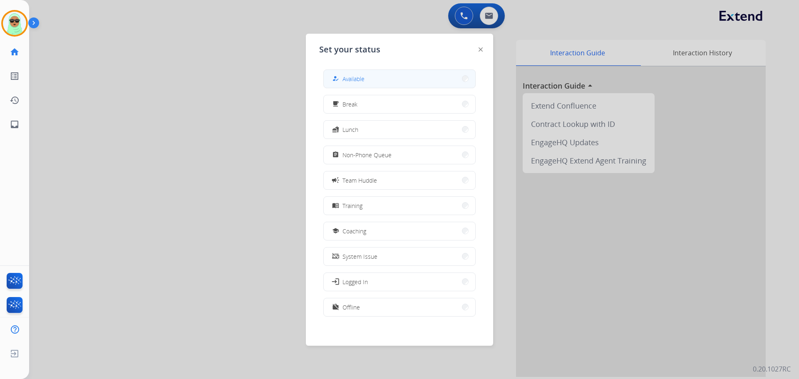
click at [430, 79] on button "how_to_reg Available" at bounding box center [399, 79] width 151 height 18
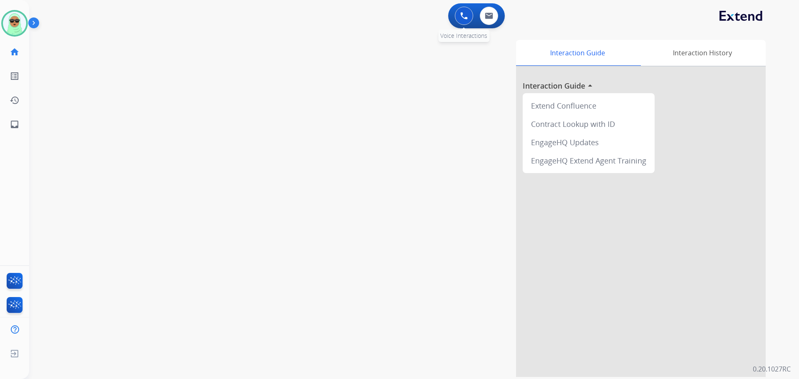
click at [460, 20] on button at bounding box center [464, 16] width 18 height 18
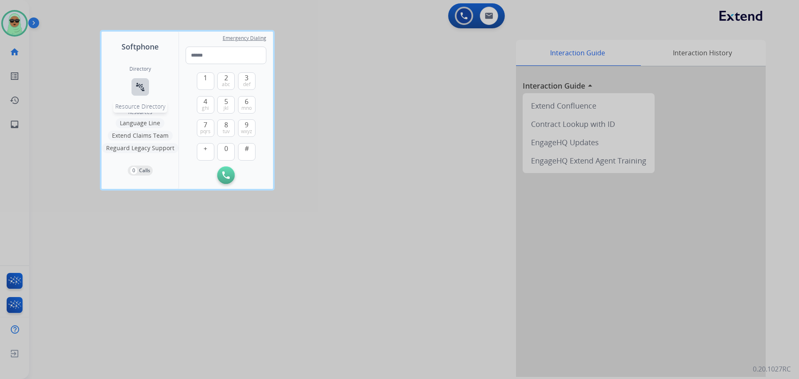
click at [144, 78] on div "Directory connect_without_contact Resource Directory" at bounding box center [140, 87] width 22 height 43
click at [142, 81] on button "connect_without_contact Resource Directory" at bounding box center [140, 86] width 17 height 17
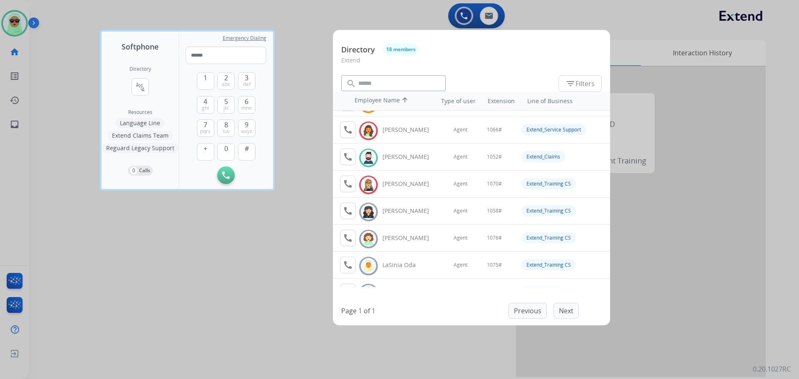
scroll to position [109, 0]
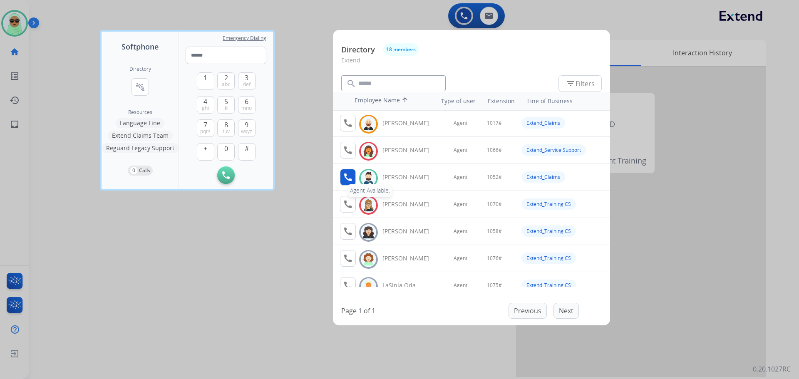
click at [346, 172] on mat-icon "call" at bounding box center [348, 177] width 10 height 10
click at [211, 83] on button "1" at bounding box center [205, 80] width 17 height 17
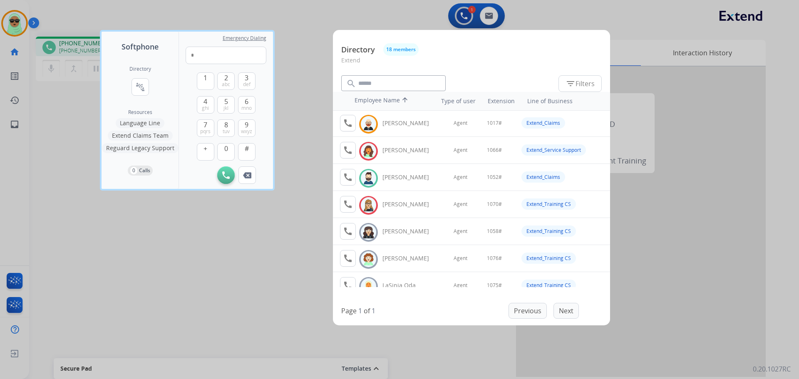
drag, startPoint x: 226, startPoint y: 153, endPoint x: 220, endPoint y: 115, distance: 38.0
click at [226, 149] on span "0" at bounding box center [226, 149] width 4 height 10
drag, startPoint x: 222, startPoint y: 104, endPoint x: 226, endPoint y: 99, distance: 5.9
click at [224, 103] on button "5 jkl" at bounding box center [225, 104] width 17 height 17
click at [230, 80] on button "2 abc" at bounding box center [225, 80] width 17 height 17
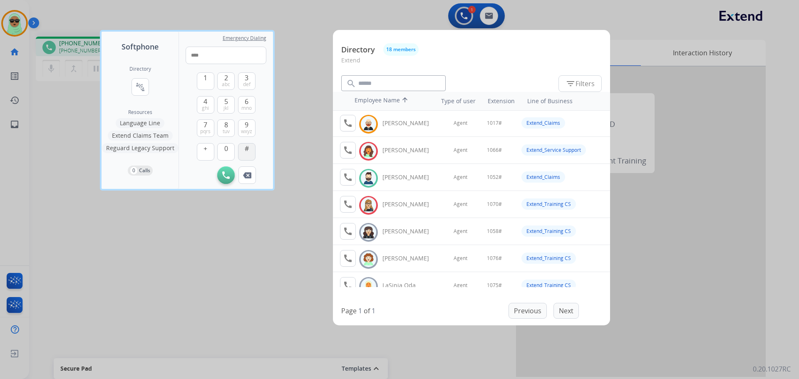
click at [250, 151] on button "#" at bounding box center [246, 151] width 17 height 17
type input "*****"
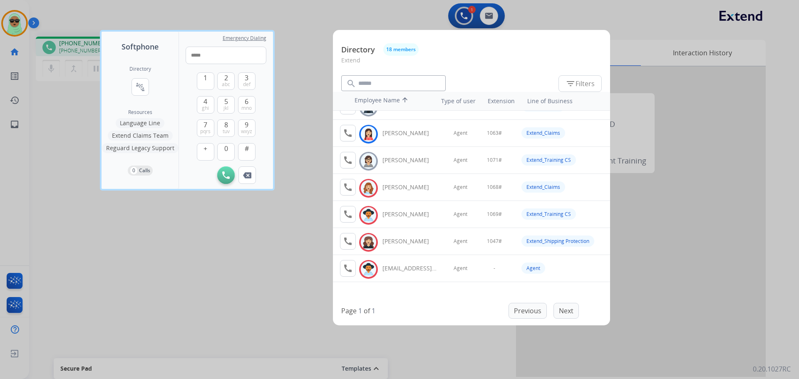
scroll to position [317, 0]
click at [291, 296] on div at bounding box center [399, 189] width 799 height 379
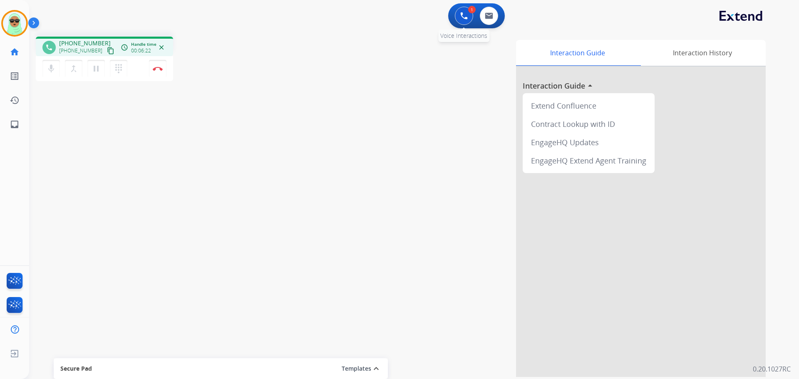
click at [462, 10] on button at bounding box center [464, 16] width 18 height 18
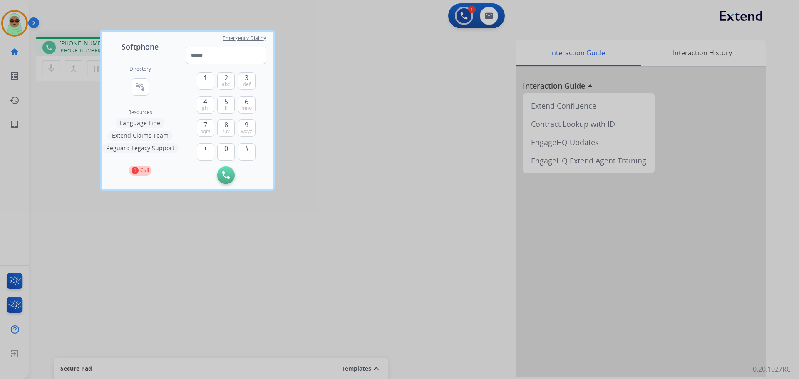
click at [269, 271] on div at bounding box center [399, 189] width 799 height 379
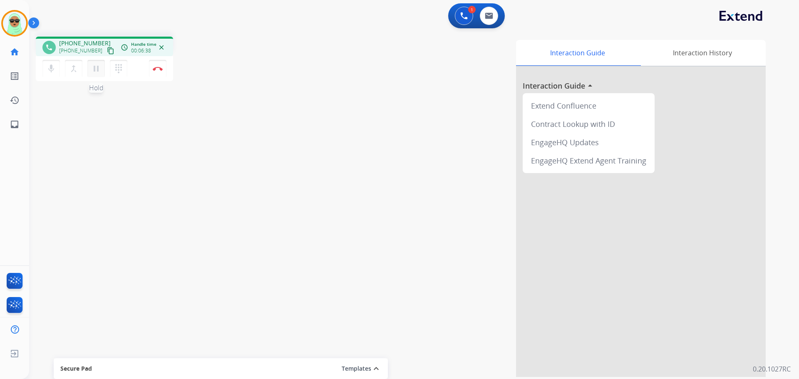
click at [96, 69] on mat-icon "pause" at bounding box center [96, 69] width 10 height 10
click at [96, 69] on mat-icon "play_arrow" at bounding box center [96, 69] width 10 height 10
click at [160, 73] on button "Disconnect" at bounding box center [157, 68] width 17 height 17
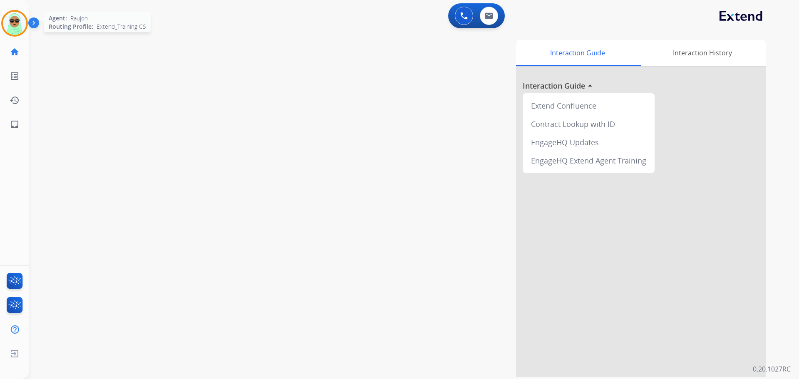
click at [5, 19] on img at bounding box center [14, 23] width 23 height 23
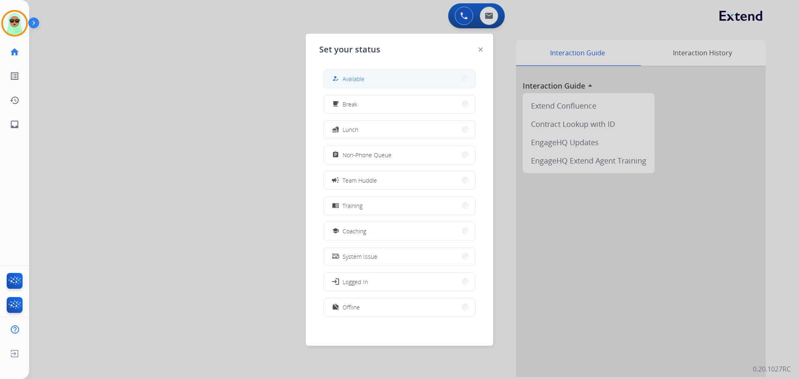
click at [380, 75] on button "how_to_reg Available" at bounding box center [399, 79] width 151 height 18
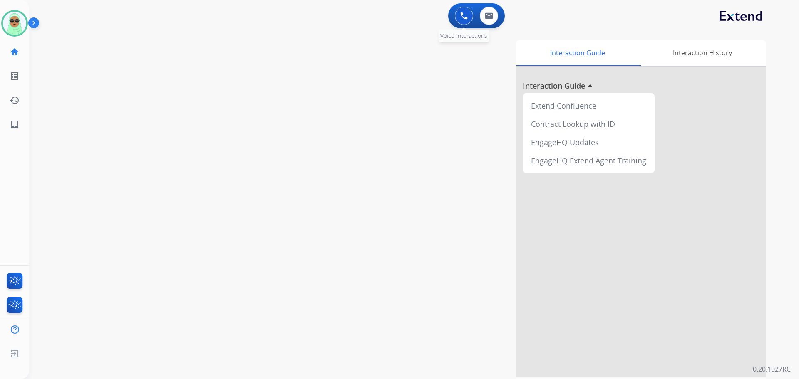
click at [465, 15] on img at bounding box center [463, 15] width 7 height 7
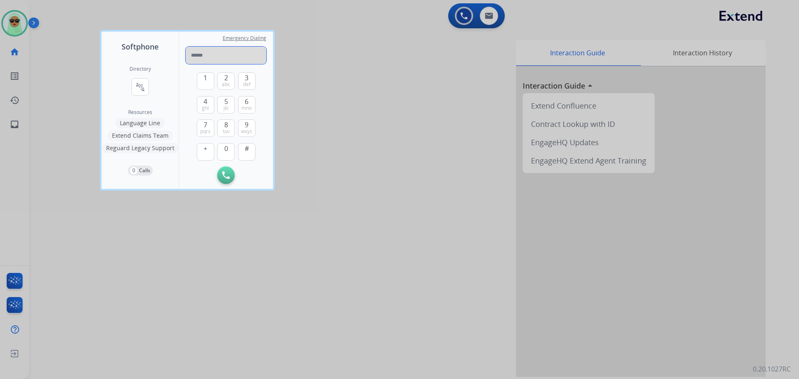
paste input "**********"
click at [229, 57] on input "tel" at bounding box center [226, 55] width 81 height 17
click at [193, 55] on input "**********" at bounding box center [226, 55] width 81 height 17
type input "**********"
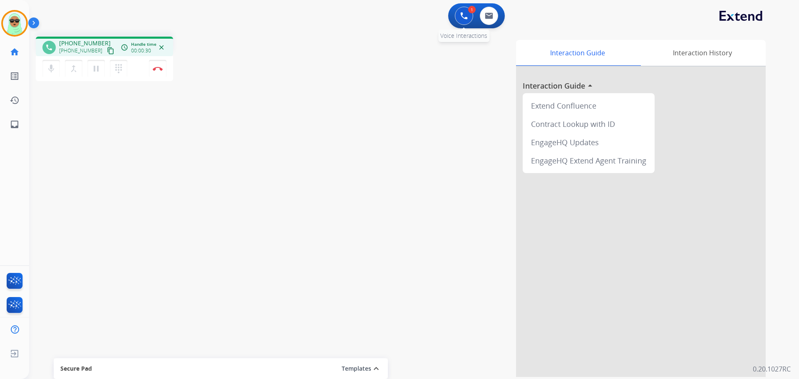
click at [469, 14] on button at bounding box center [464, 16] width 18 height 18
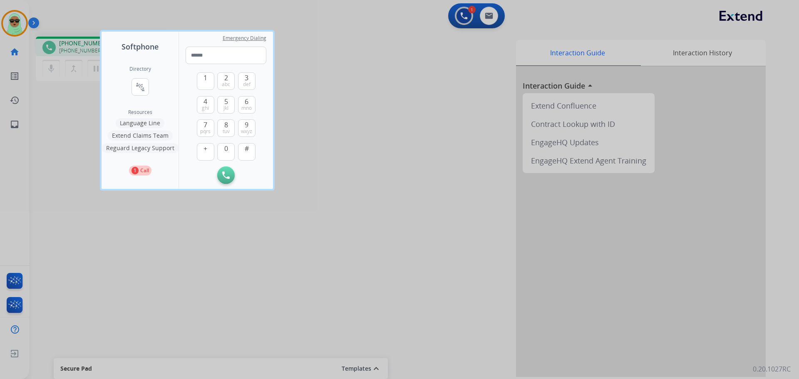
click at [152, 134] on button "Extend Claims Team" at bounding box center [140, 136] width 65 height 10
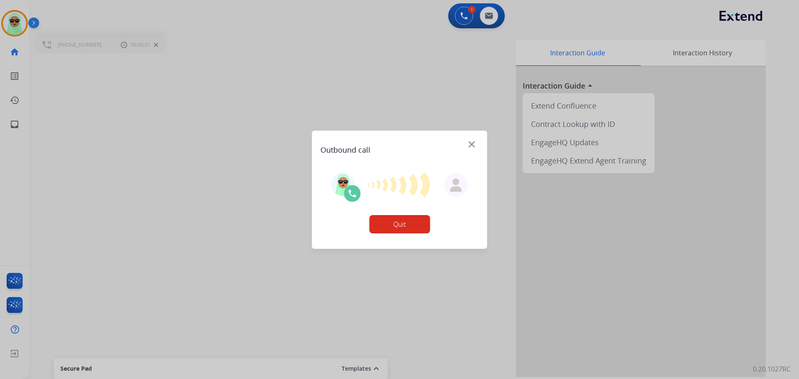
click at [468, 148] on div "Outbound call" at bounding box center [399, 146] width 159 height 18
click at [470, 145] on img at bounding box center [472, 144] width 6 height 6
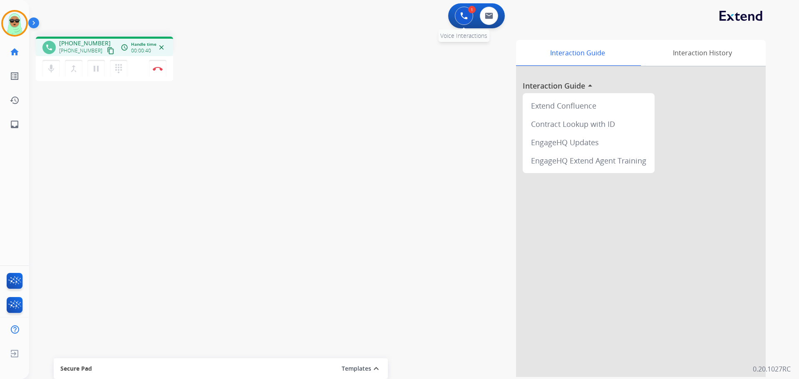
click at [461, 17] on img at bounding box center [463, 15] width 7 height 7
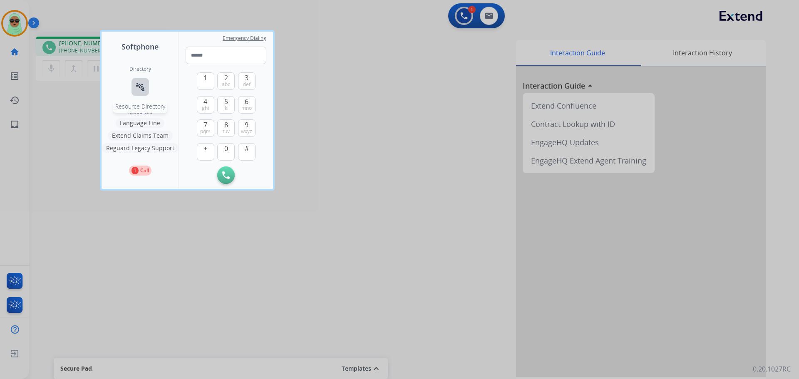
click at [147, 88] on button "connect_without_contact Resource Directory" at bounding box center [140, 86] width 17 height 17
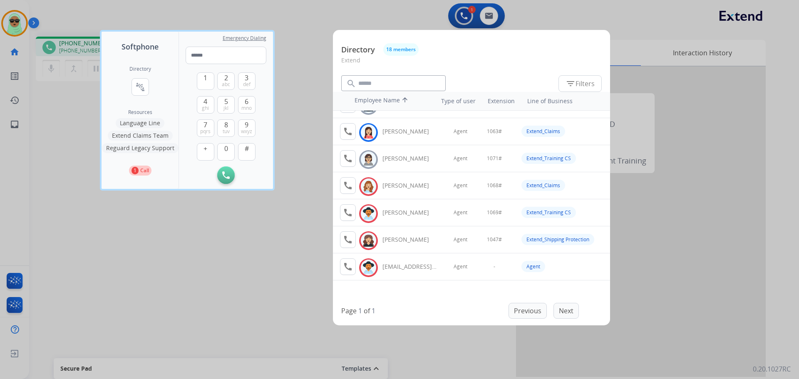
click at [312, 150] on div at bounding box center [399, 189] width 799 height 379
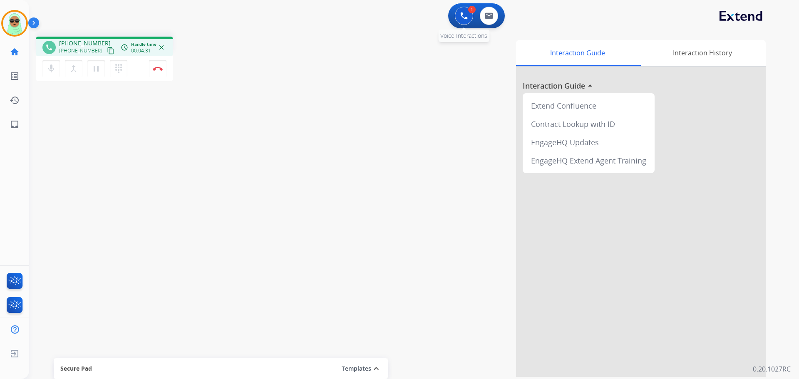
click at [459, 10] on button at bounding box center [464, 16] width 18 height 18
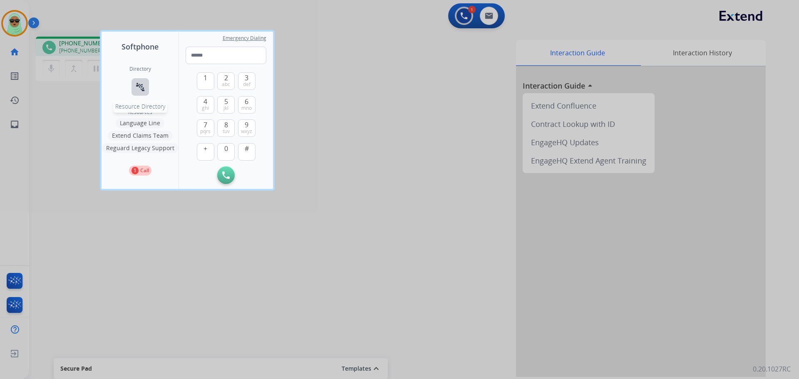
click at [137, 89] on mat-icon "connect_without_contact" at bounding box center [140, 87] width 10 height 10
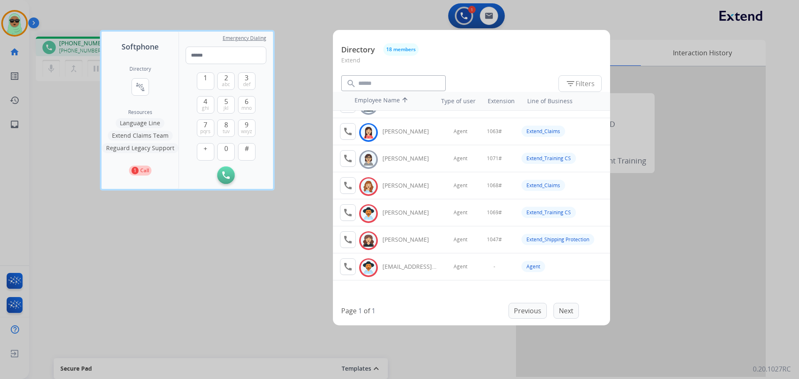
click at [297, 202] on div at bounding box center [399, 189] width 799 height 379
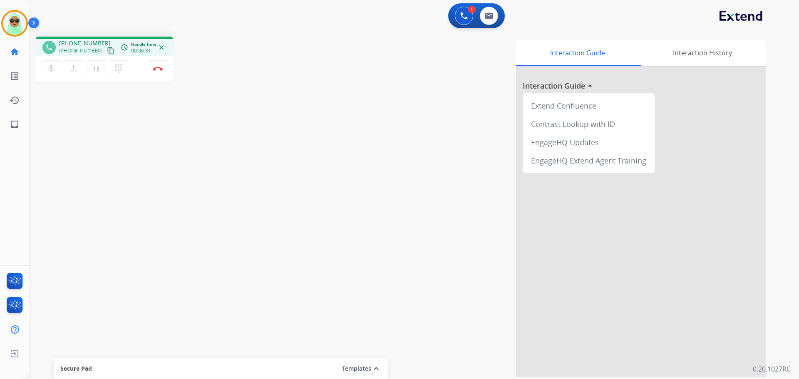
drag, startPoint x: 252, startPoint y: 179, endPoint x: 267, endPoint y: 141, distance: 39.8
click at [266, 141] on div "phone +14692582814 +14692582814 content_copy access_time Call metrics Queue 00:…" at bounding box center [404, 203] width 750 height 347
click at [47, 70] on mat-icon "mic" at bounding box center [51, 69] width 10 height 10
click at [468, 26] on div "1 Voice Interactions 0 Email Interactions" at bounding box center [476, 15] width 57 height 25
drag, startPoint x: 509, startPoint y: 10, endPoint x: 493, endPoint y: 20, distance: 18.9
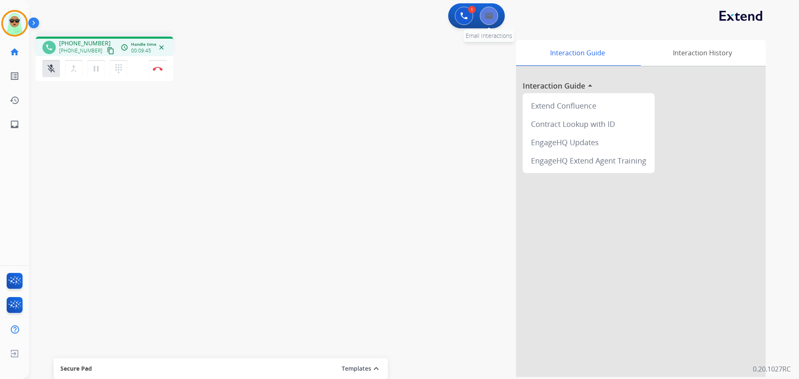
click at [507, 11] on div "1 Voice Interactions 0 Email Interactions" at bounding box center [409, 16] width 740 height 27
click at [493, 20] on button at bounding box center [489, 16] width 18 height 18
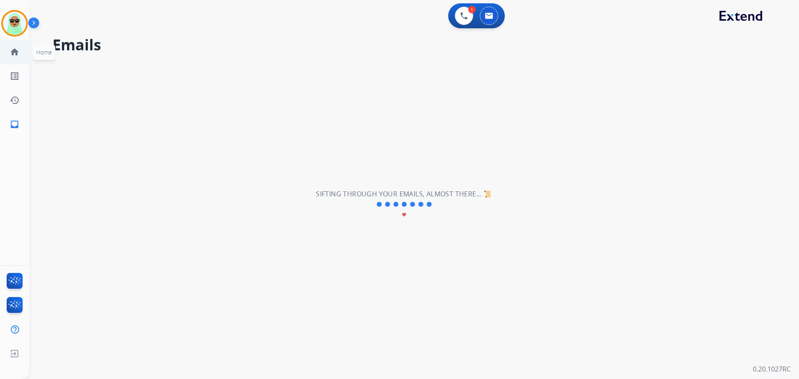
click at [20, 58] on link "home Home" at bounding box center [14, 51] width 23 height 23
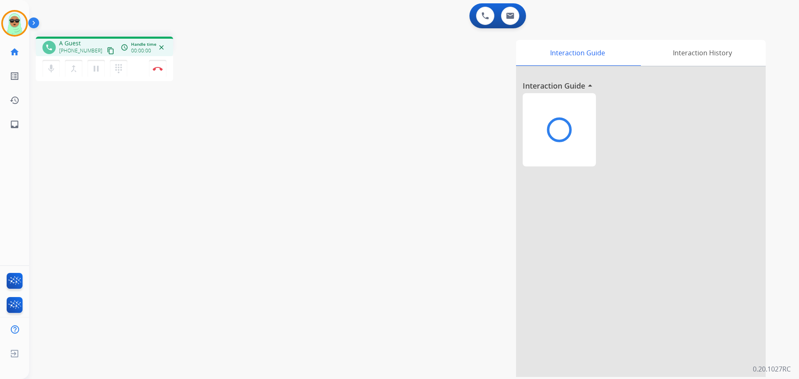
click at [20, 58] on link "home Home" at bounding box center [14, 51] width 23 height 23
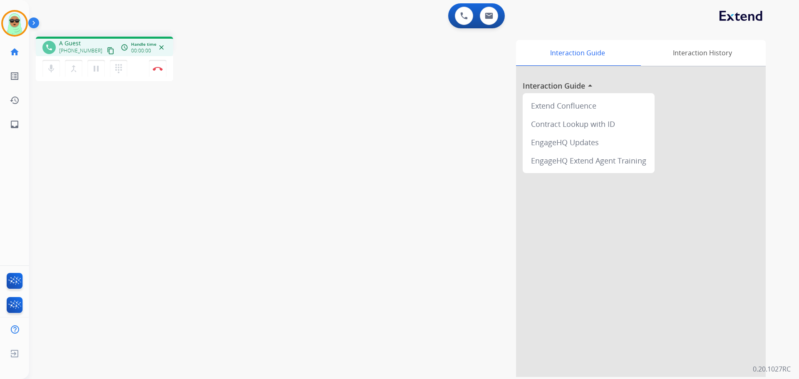
click at [20, 58] on link "home Home" at bounding box center [14, 51] width 23 height 23
click at [405, 62] on div "Interaction Guide Interaction History Interaction Guide arrow_drop_up Extend Co…" at bounding box center [520, 208] width 490 height 337
click at [56, 72] on mat-icon "mic" at bounding box center [51, 69] width 10 height 10
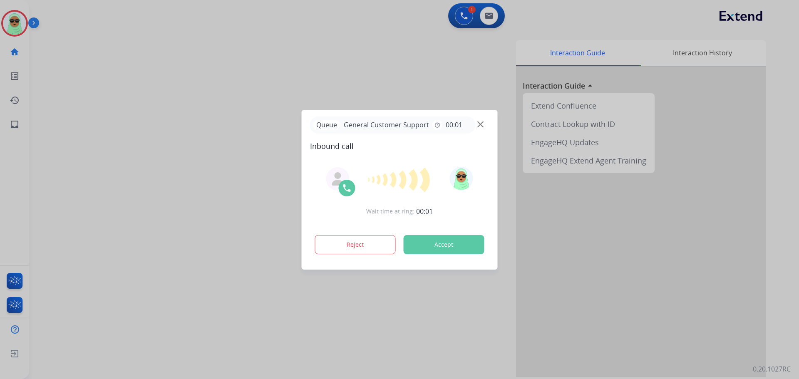
click at [485, 129] on div "Queue General Customer Support timer 00:01" at bounding box center [399, 125] width 179 height 17
click at [484, 123] on div "Queue General Customer Support timer 00:01" at bounding box center [399, 125] width 179 height 17
click at [483, 133] on div "Queue General Customer Support timer 00:01" at bounding box center [399, 125] width 179 height 17
click at [483, 127] on img at bounding box center [480, 124] width 6 height 6
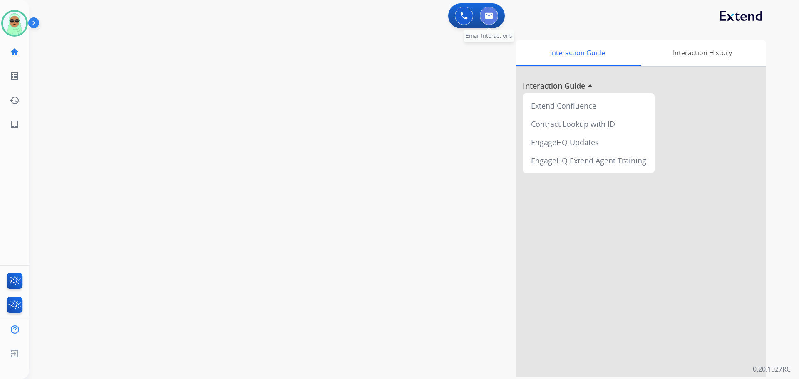
click at [483, 18] on button at bounding box center [489, 16] width 18 height 18
select select "**********"
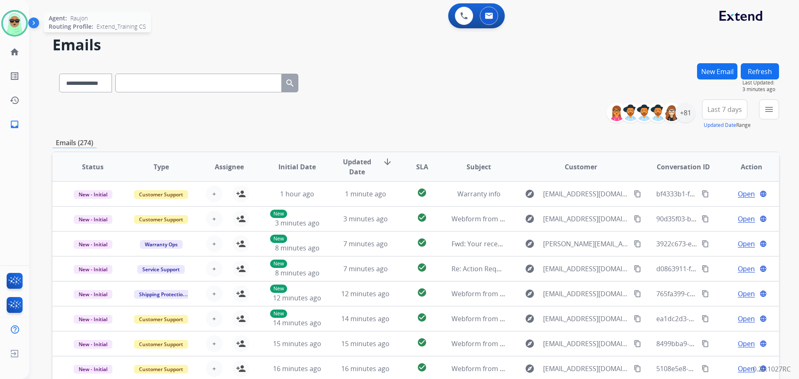
click at [23, 29] on img at bounding box center [14, 23] width 23 height 23
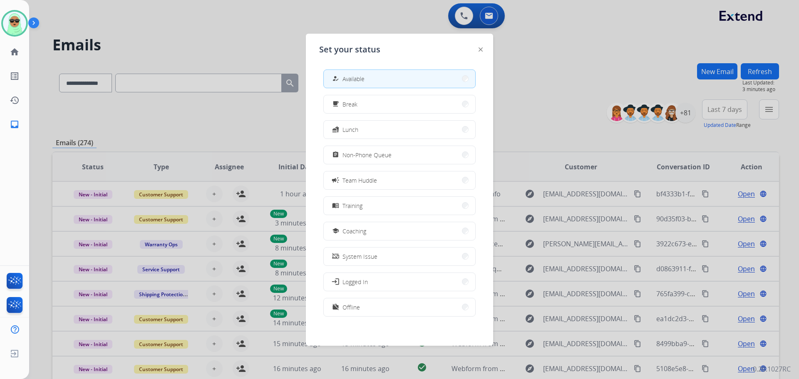
click at [416, 83] on button "how_to_reg Available" at bounding box center [399, 79] width 151 height 18
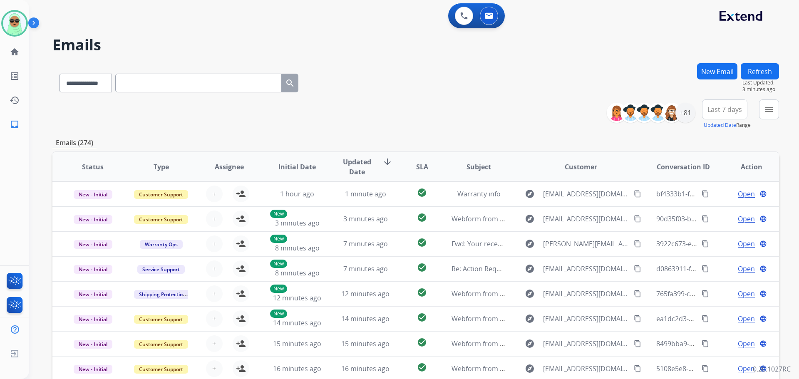
click at [18, 19] on img at bounding box center [14, 23] width 23 height 23
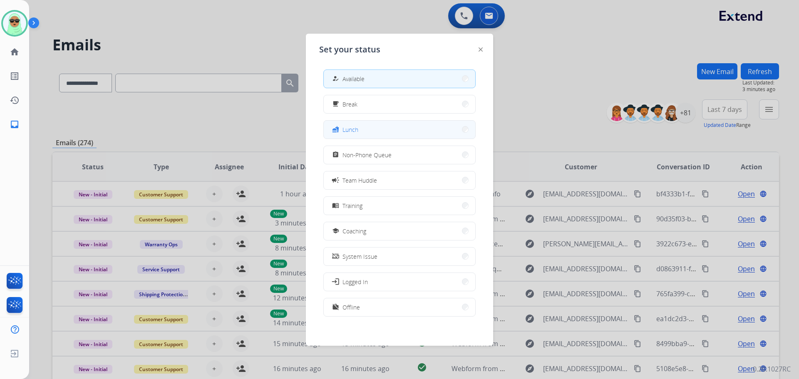
click at [416, 125] on button "fastfood Lunch" at bounding box center [399, 130] width 151 height 18
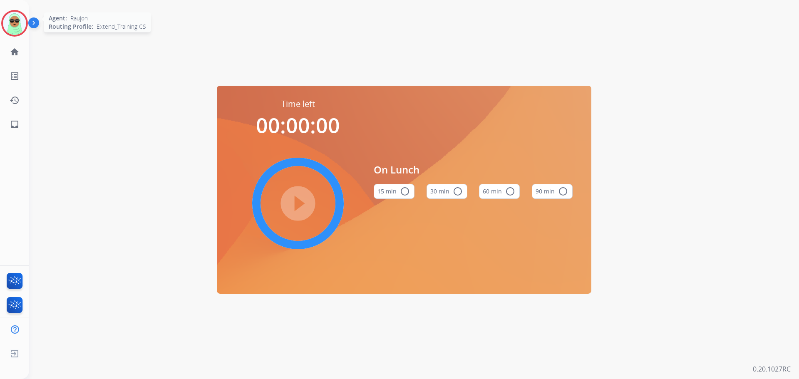
click at [23, 27] on img at bounding box center [14, 23] width 23 height 23
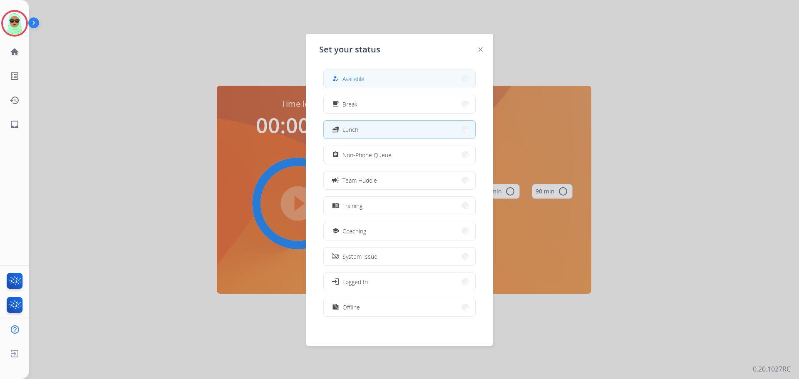
click at [436, 70] on div "how_to_reg Available" at bounding box center [399, 78] width 152 height 19
click at [433, 68] on div "how_to_reg Available free_breakfast Break fastfood Lunch assignment Non-Phone Q…" at bounding box center [399, 194] width 161 height 262
click at [432, 76] on button "how_to_reg Available" at bounding box center [399, 79] width 151 height 18
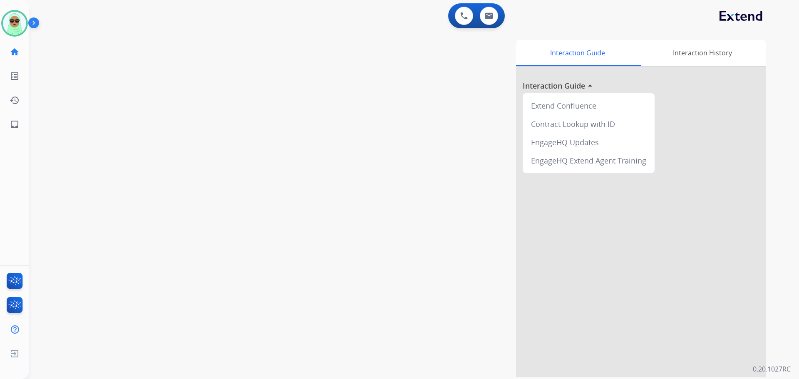
drag, startPoint x: 133, startPoint y: 174, endPoint x: 139, endPoint y: 175, distance: 6.4
click at [134, 173] on div "swap_horiz Break voice bridge close_fullscreen Connect 3-Way Call merge_type Se…" at bounding box center [404, 203] width 750 height 347
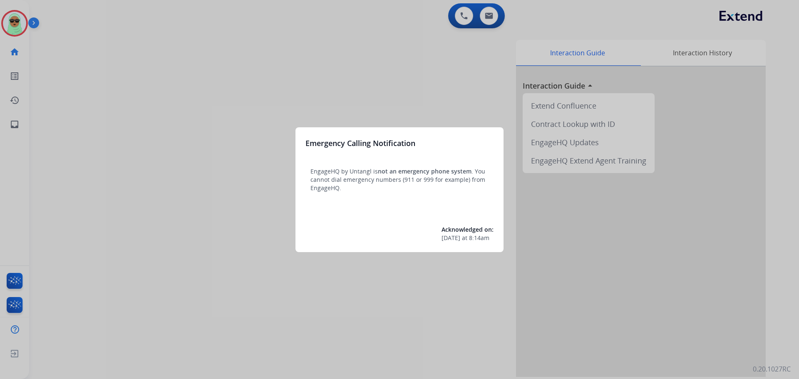
click at [22, 28] on div at bounding box center [399, 189] width 799 height 379
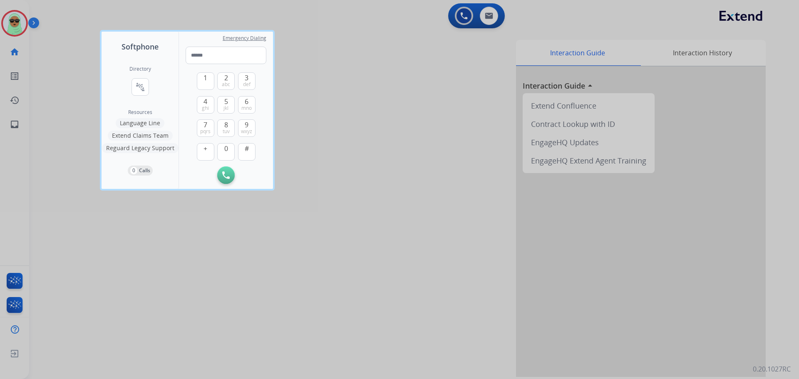
click at [20, 29] on div at bounding box center [399, 189] width 799 height 379
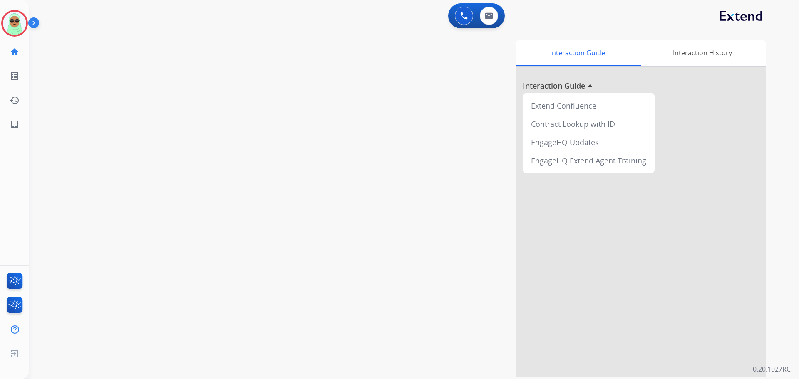
click at [20, 29] on img at bounding box center [14, 23] width 23 height 23
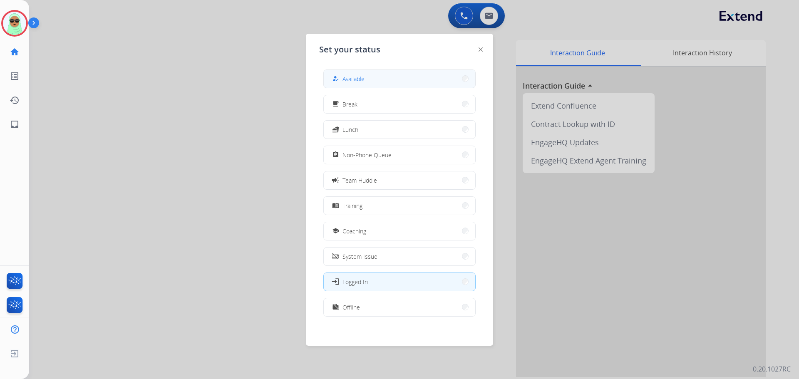
click at [452, 82] on button "how_to_reg Available" at bounding box center [399, 79] width 151 height 18
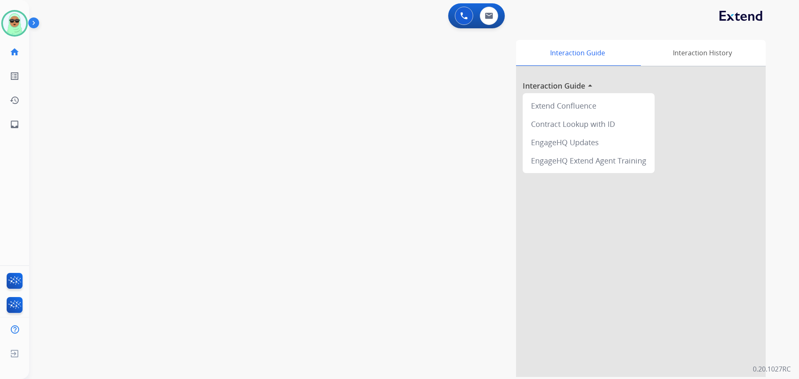
click at [144, 113] on div "swap_horiz Break voice bridge close_fullscreen Connect 3-Way Call merge_type Se…" at bounding box center [404, 203] width 750 height 347
click at [483, 22] on button at bounding box center [489, 16] width 18 height 18
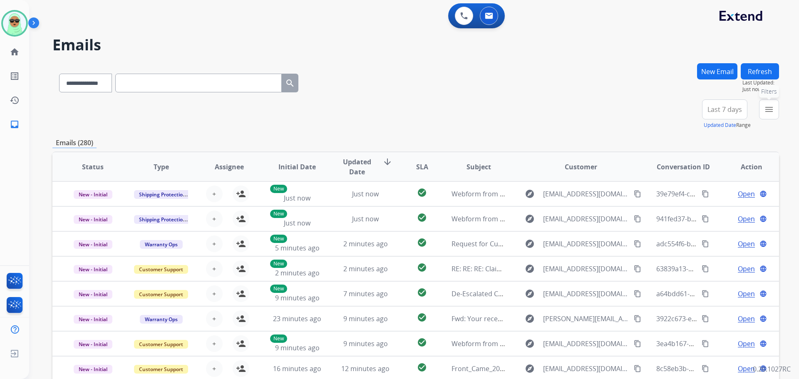
click at [767, 109] on mat-icon "menu" at bounding box center [769, 109] width 10 height 10
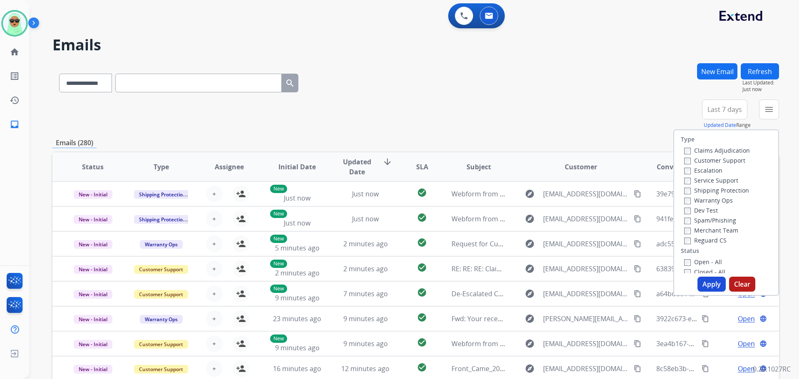
click at [707, 162] on label "Customer Support" at bounding box center [714, 160] width 61 height 8
click at [705, 191] on label "Shipping Protection" at bounding box center [716, 190] width 65 height 8
click at [706, 240] on label "Reguard CS" at bounding box center [705, 240] width 42 height 8
click at [707, 261] on label "Open - All" at bounding box center [703, 262] width 38 height 8
click at [712, 286] on button "Apply" at bounding box center [711, 284] width 28 height 15
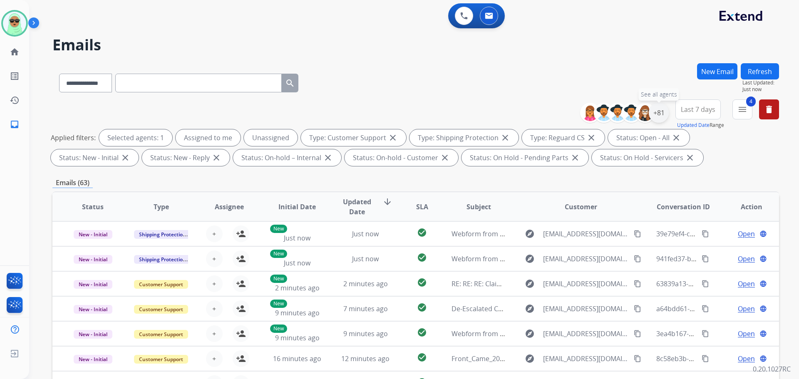
click at [657, 117] on div "+81" at bounding box center [659, 113] width 20 height 20
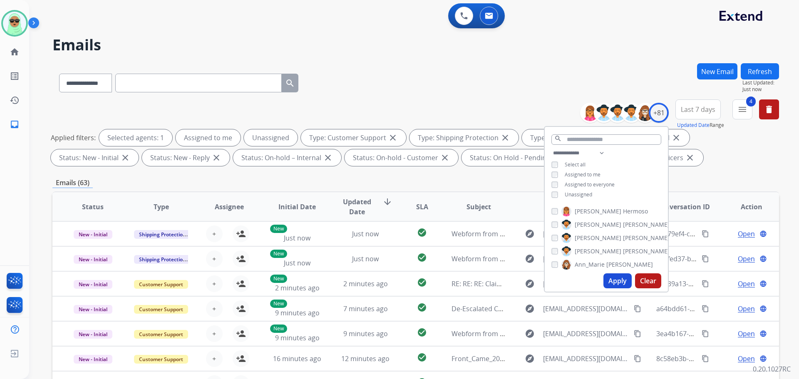
click at [581, 197] on div "**********" at bounding box center [606, 174] width 123 height 53
click at [591, 193] on span "Unassigned" at bounding box center [578, 194] width 27 height 7
click at [617, 283] on button "Apply" at bounding box center [617, 280] width 28 height 15
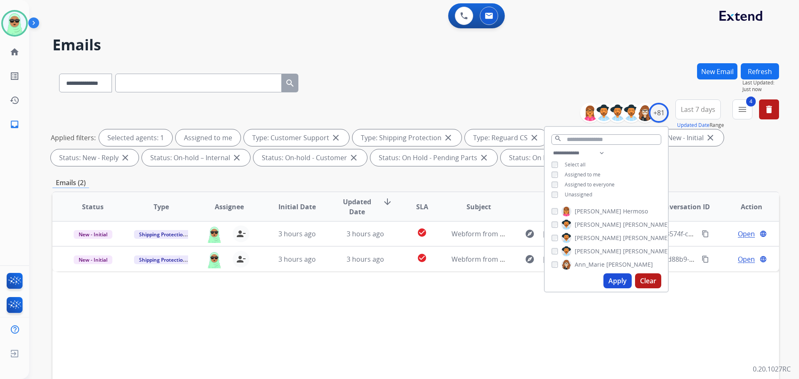
click at [414, 300] on div "Status Type Assignee Initial Date Updated Date arrow_downward SLA Subject Custo…" at bounding box center [415, 330] width 727 height 279
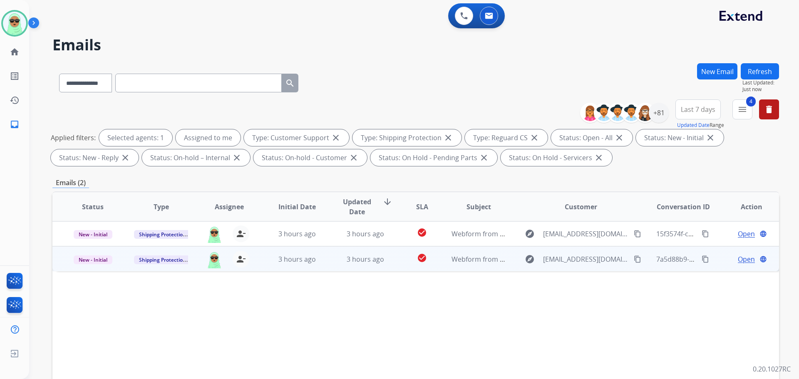
click at [738, 258] on span "Open" at bounding box center [746, 259] width 17 height 10
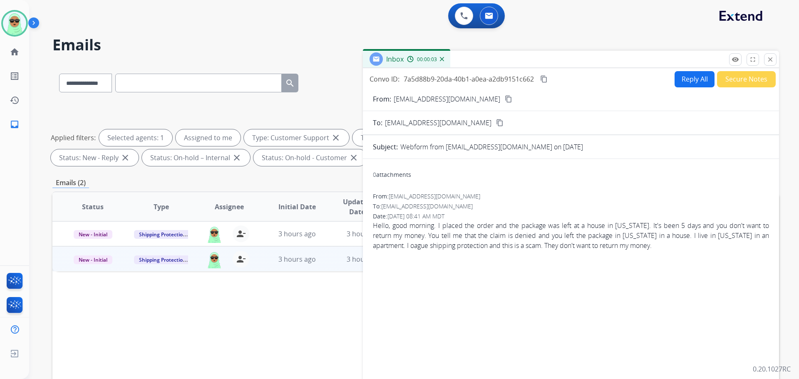
click at [682, 82] on button "Reply All" at bounding box center [695, 79] width 40 height 16
select select "**********"
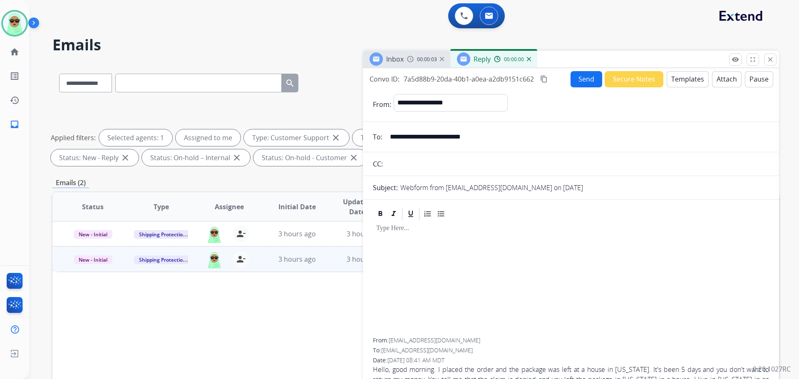
click at [682, 81] on button "Templates" at bounding box center [688, 79] width 42 height 16
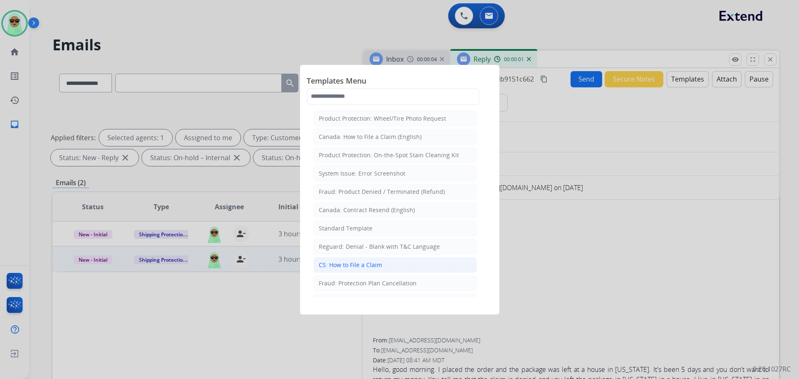
click at [391, 263] on li "CS: How to File a Claim" at bounding box center [395, 265] width 164 height 16
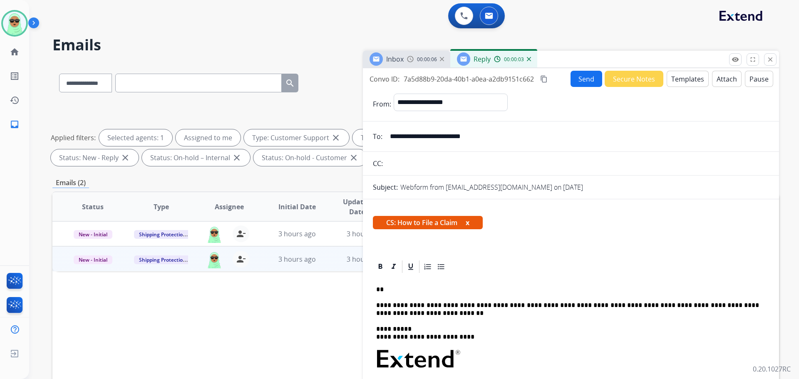
drag, startPoint x: 464, startPoint y: 290, endPoint x: 385, endPoint y: 287, distance: 78.3
click at [385, 287] on p "**" at bounding box center [567, 289] width 383 height 7
click at [576, 79] on button "Send" at bounding box center [587, 79] width 32 height 16
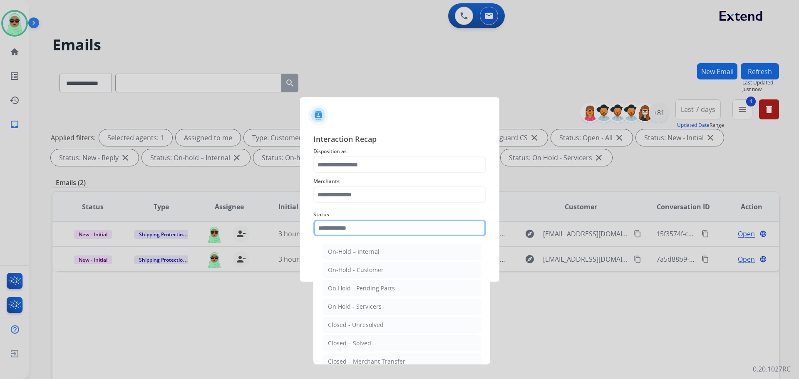
click at [424, 222] on input "text" at bounding box center [399, 228] width 173 height 17
click at [373, 340] on li "Closed – Solved" at bounding box center [402, 343] width 159 height 16
type input "**********"
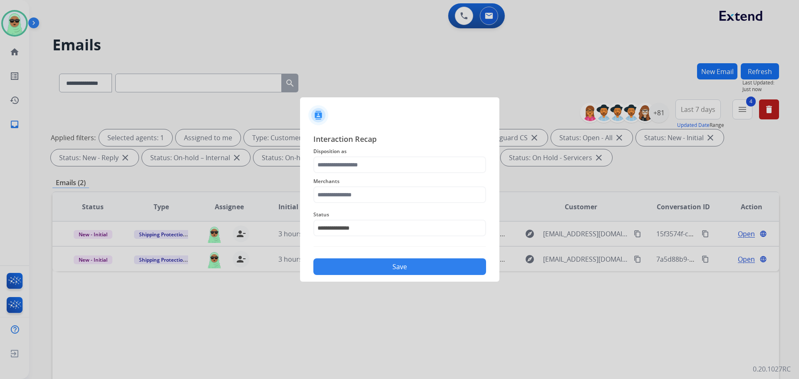
click at [371, 180] on span "Merchants" at bounding box center [399, 181] width 173 height 10
click at [366, 197] on input "text" at bounding box center [399, 194] width 173 height 17
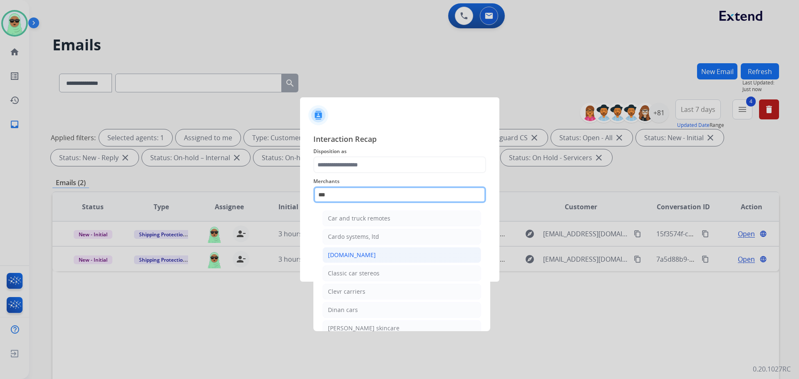
type input "***"
drag, startPoint x: 337, startPoint y: 249, endPoint x: 355, endPoint y: 169, distance: 82.0
click at [342, 243] on ul "Car and truck remotes Cardo systems, ltd Carparts.com Classic car stereos Clevr…" at bounding box center [402, 302] width 164 height 193
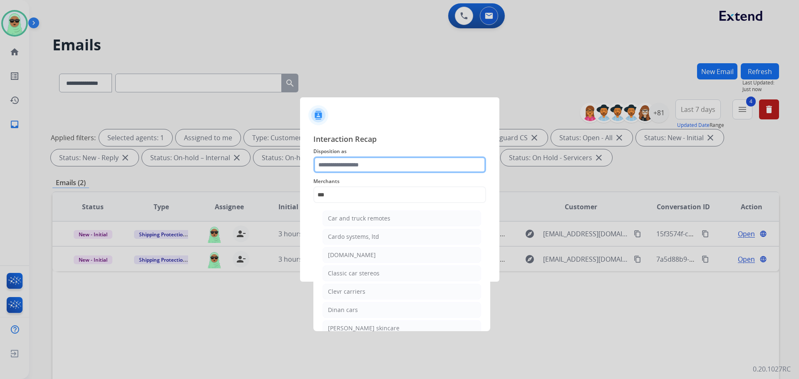
click at [354, 166] on input "text" at bounding box center [399, 164] width 173 height 17
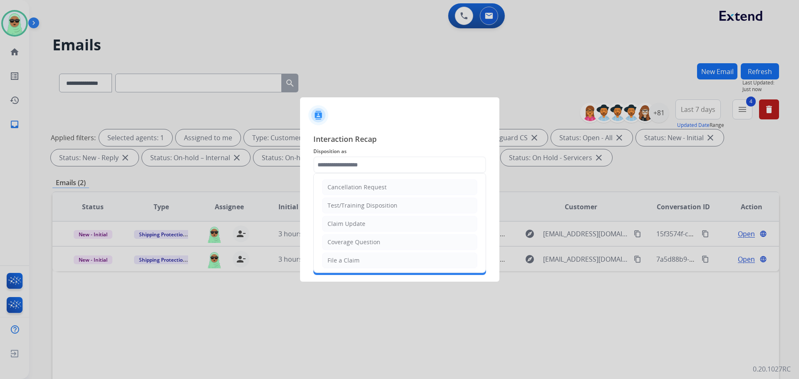
drag, startPoint x: 360, startPoint y: 224, endPoint x: 363, endPoint y: 204, distance: 20.5
click at [360, 223] on div "Claim Update" at bounding box center [347, 224] width 38 height 8
type input "**********"
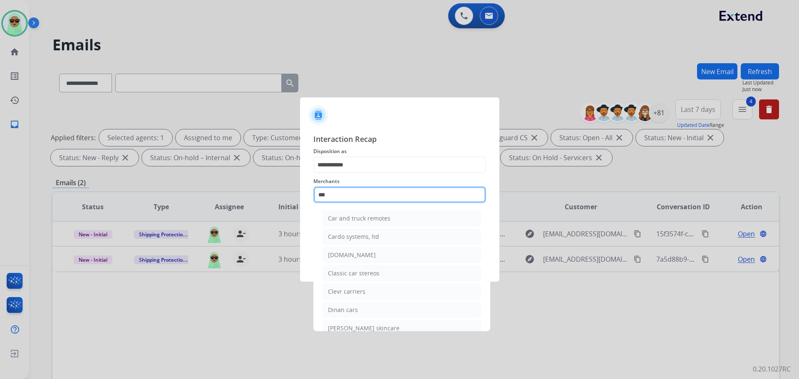
click at [359, 188] on input "***" at bounding box center [399, 194] width 173 height 17
click at [381, 259] on li "Carparts.com" at bounding box center [402, 255] width 159 height 16
type input "**********"
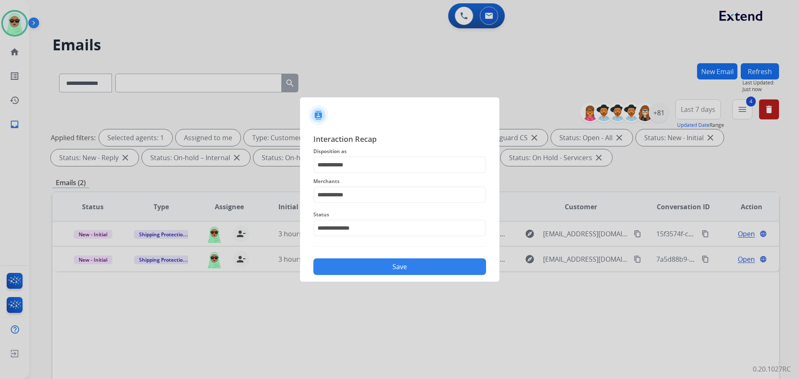
click at [385, 274] on button "Save" at bounding box center [399, 266] width 173 height 17
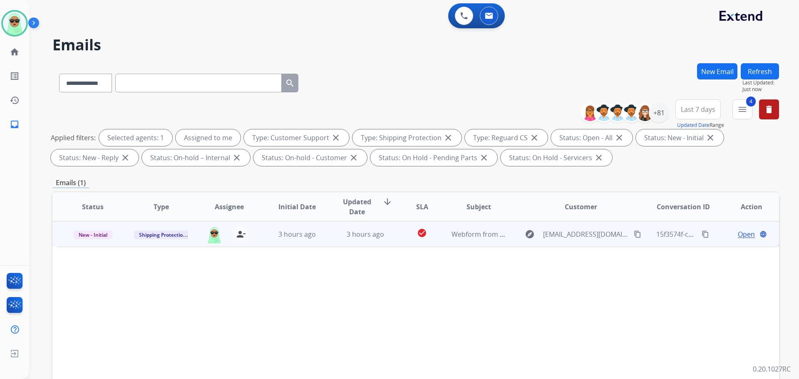
click at [744, 239] on td "Open language" at bounding box center [745, 233] width 68 height 25
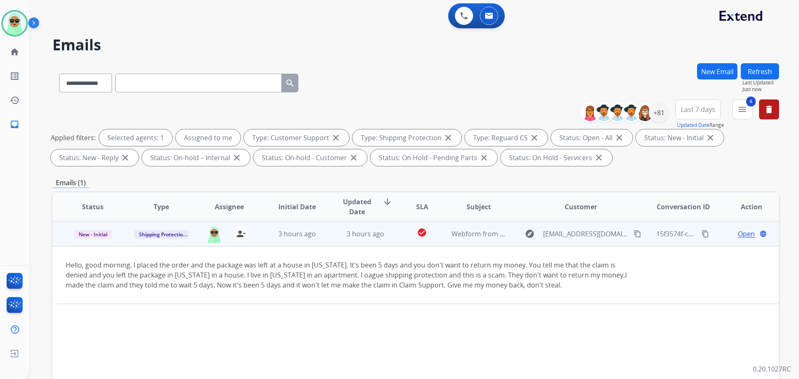
click at [739, 231] on span "Open" at bounding box center [746, 234] width 17 height 10
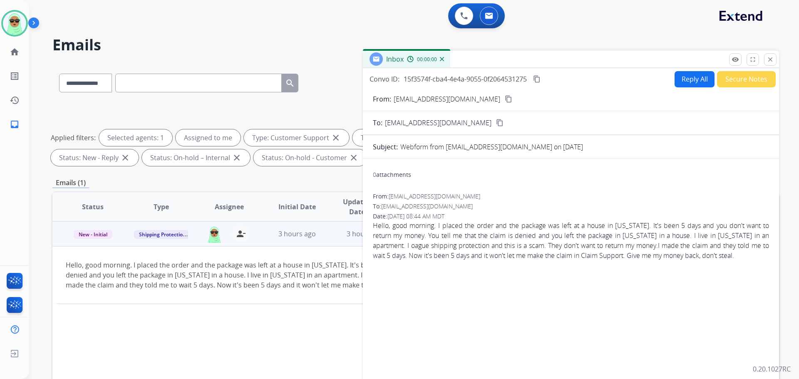
click at [724, 81] on button "Secure Notes" at bounding box center [746, 79] width 59 height 16
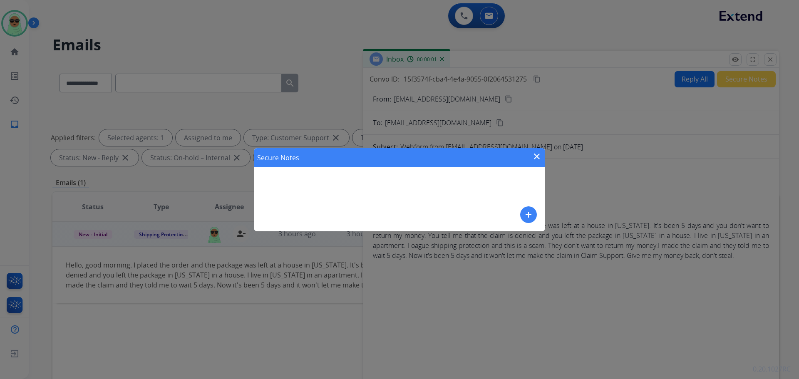
click at [533, 214] on mat-icon "add" at bounding box center [529, 215] width 10 height 10
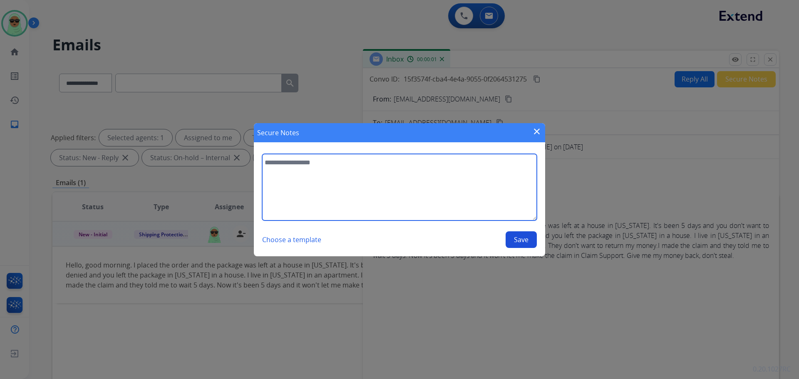
drag, startPoint x: 533, startPoint y: 214, endPoint x: 481, endPoint y: 188, distance: 57.7
click at [483, 191] on textarea at bounding box center [399, 187] width 275 height 67
type textarea "**********"
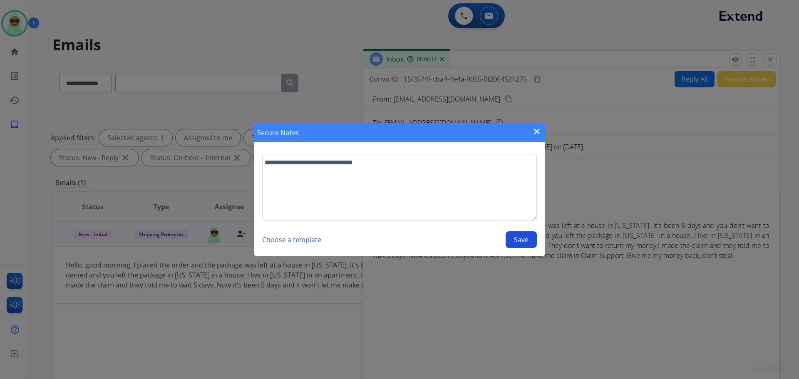
click at [524, 248] on div "Choose a template Save" at bounding box center [399, 239] width 275 height 17
click at [524, 241] on button "Save" at bounding box center [521, 239] width 31 height 17
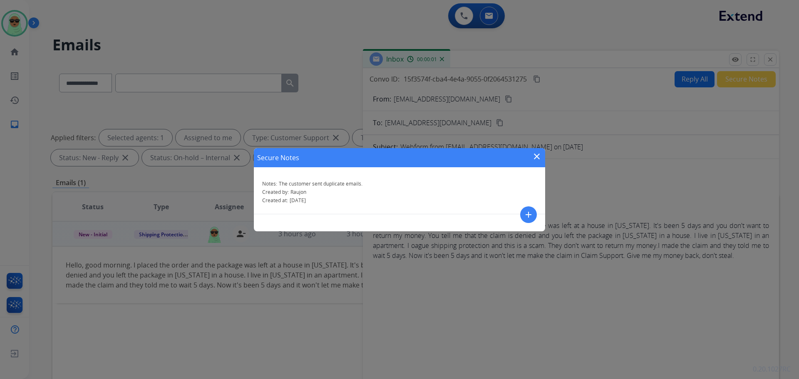
click at [764, 65] on div "Secure Notes close Notes: The customer sent duplicate emails. Created by: Raujo…" at bounding box center [399, 189] width 799 height 379
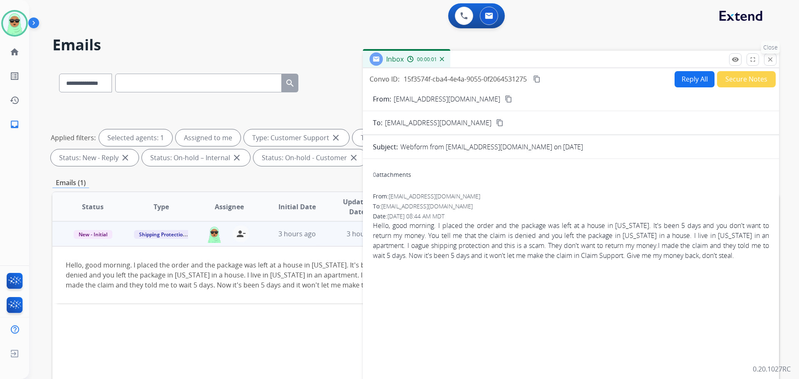
click at [765, 64] on button "close Close" at bounding box center [770, 59] width 12 height 12
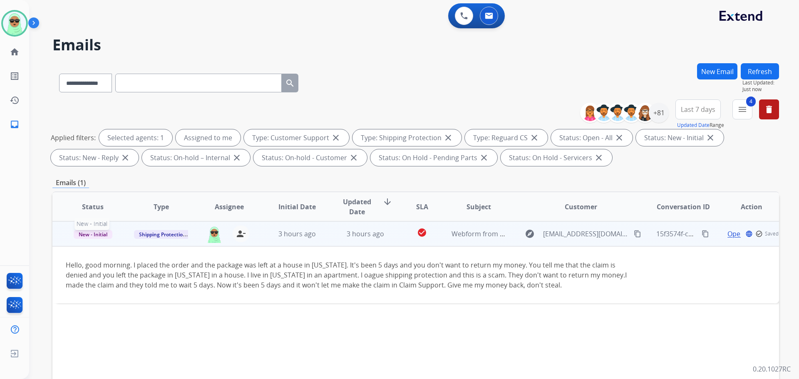
click at [99, 235] on span "New - Initial" at bounding box center [93, 234] width 39 height 9
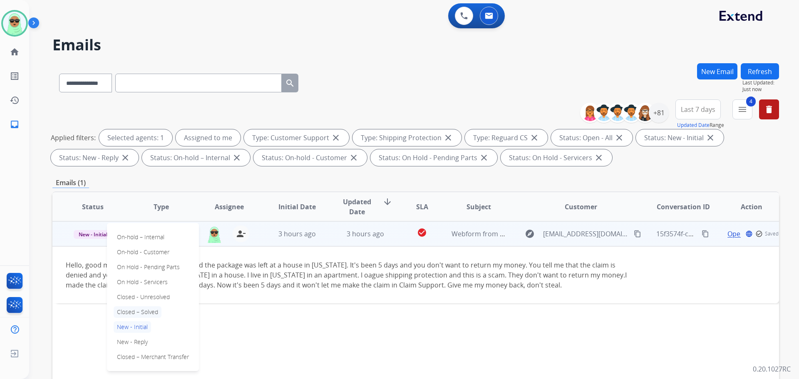
click at [140, 308] on p "Closed – Solved" at bounding box center [138, 312] width 48 height 12
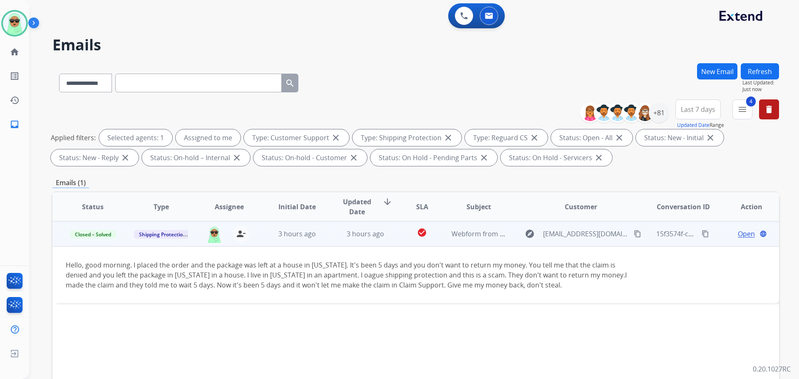
drag, startPoint x: 239, startPoint y: 322, endPoint x: 270, endPoint y: 285, distance: 48.1
click at [240, 322] on div "Status Type Assignee Initial Date Updated Date arrow_downward SLA Subject Custo…" at bounding box center [415, 330] width 727 height 279
click at [748, 75] on button "Refresh" at bounding box center [760, 71] width 38 height 16
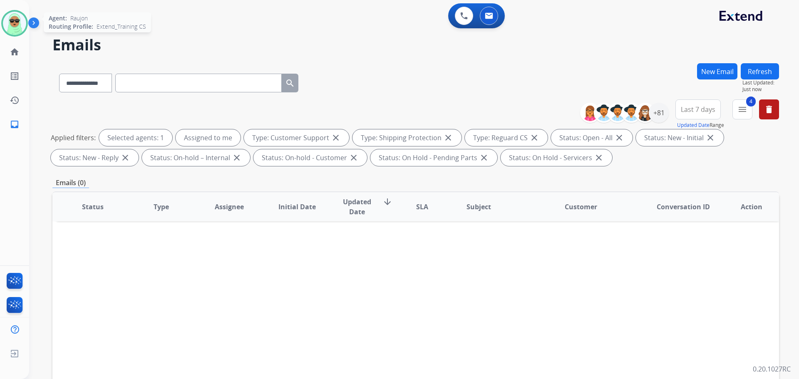
click at [17, 24] on img at bounding box center [14, 23] width 23 height 23
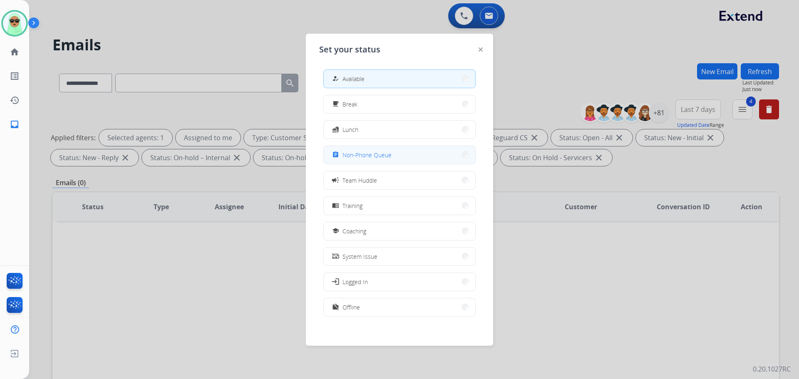
click at [379, 152] on span "Non-Phone Queue" at bounding box center [366, 155] width 49 height 9
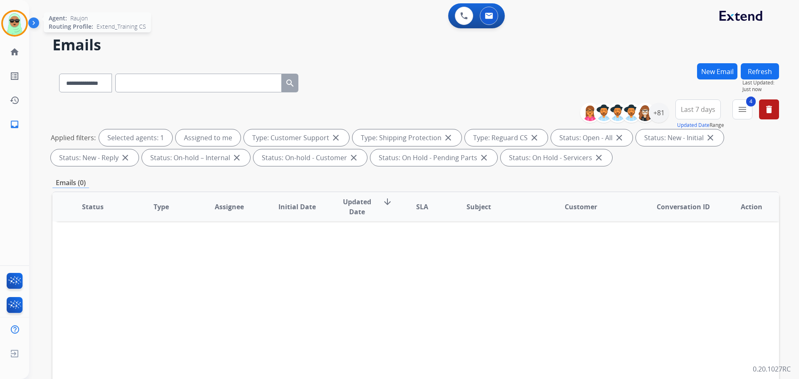
click at [20, 31] on img at bounding box center [14, 23] width 23 height 23
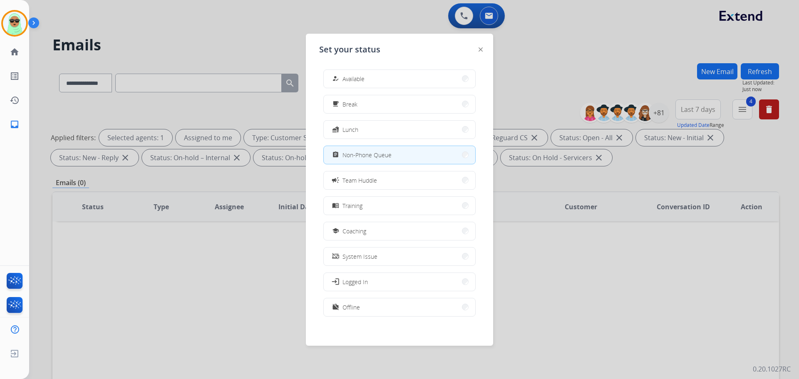
click at [335, 79] on mat-icon "how_to_reg" at bounding box center [335, 78] width 7 height 7
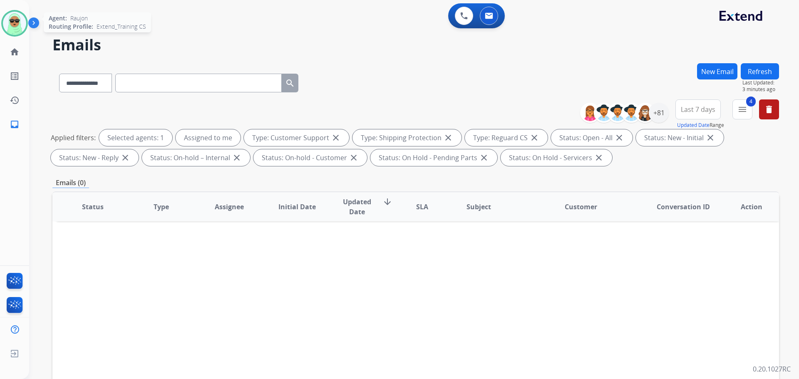
click at [4, 26] on img at bounding box center [14, 23] width 23 height 23
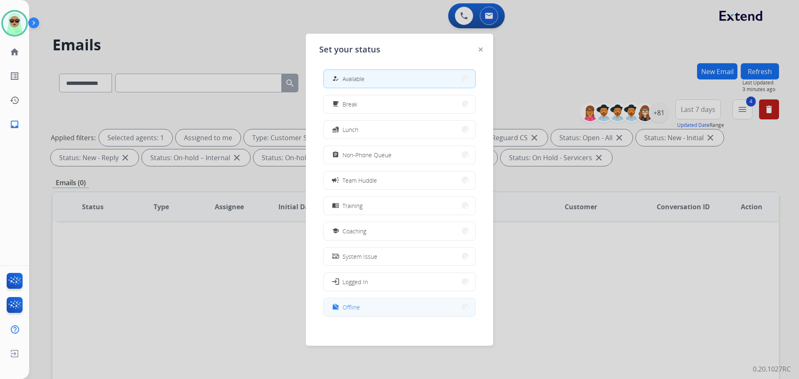
click at [350, 310] on span "Offline" at bounding box center [350, 307] width 17 height 9
